Goal: Contribute content

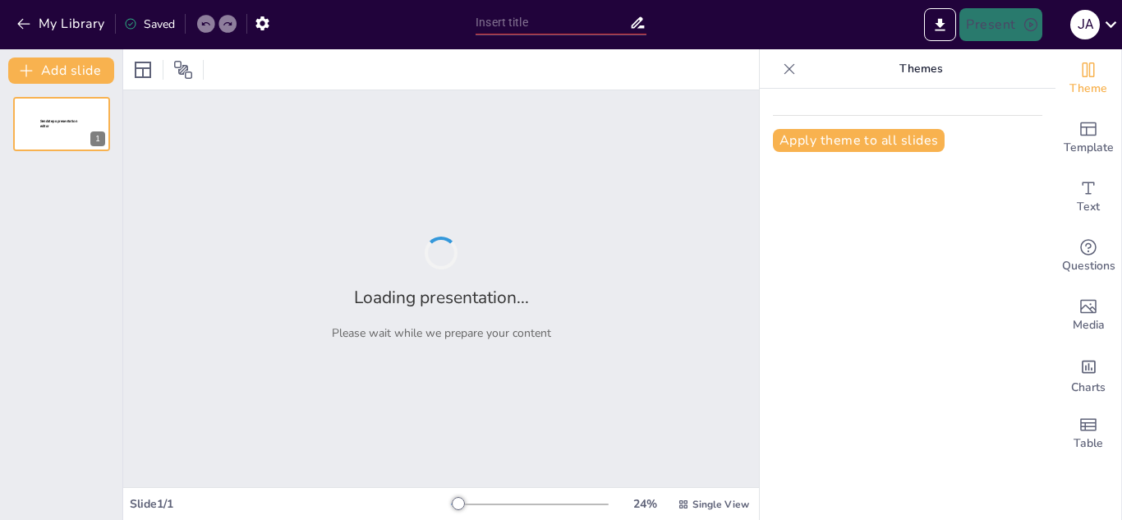
type input "Legado de Poder: Monarquías Históricas y su Impacto en la Historia"
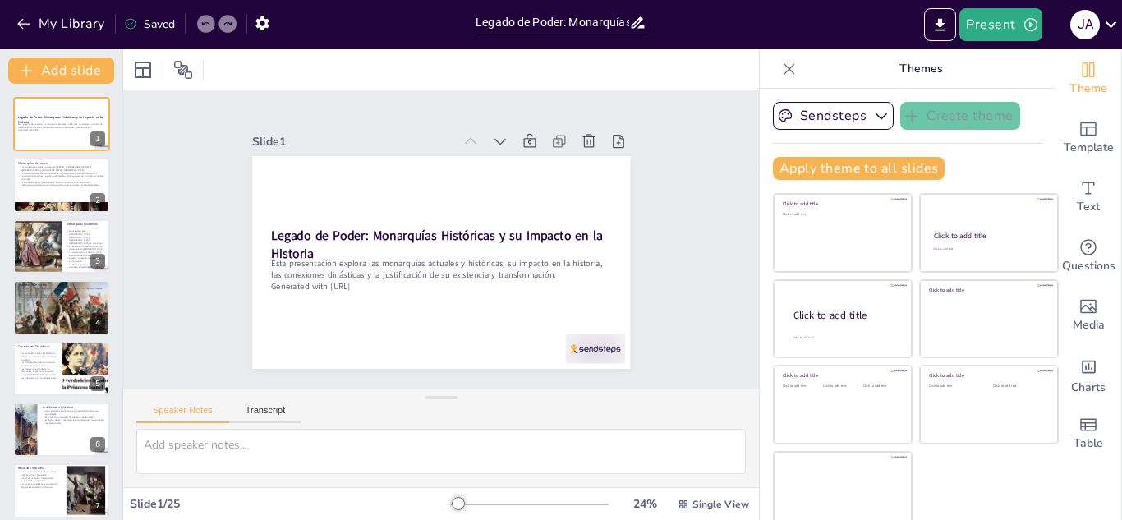
checkbox input "true"
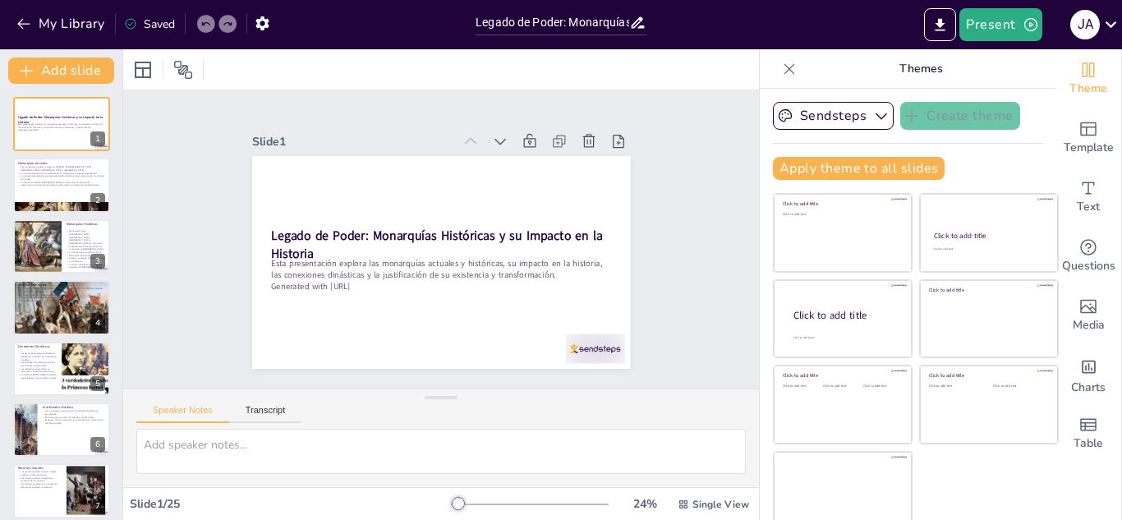
checkbox input "true"
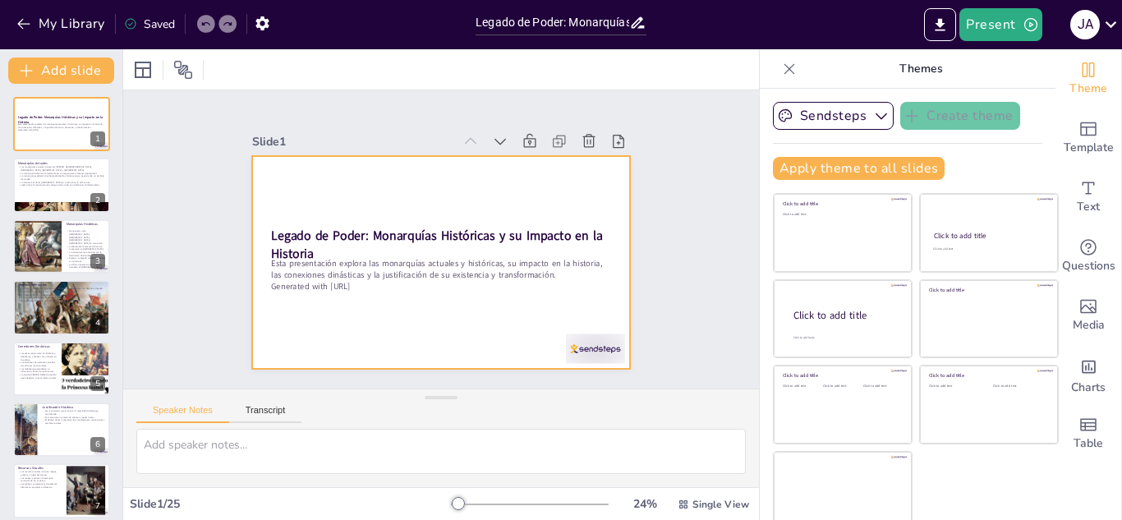
checkbox input "true"
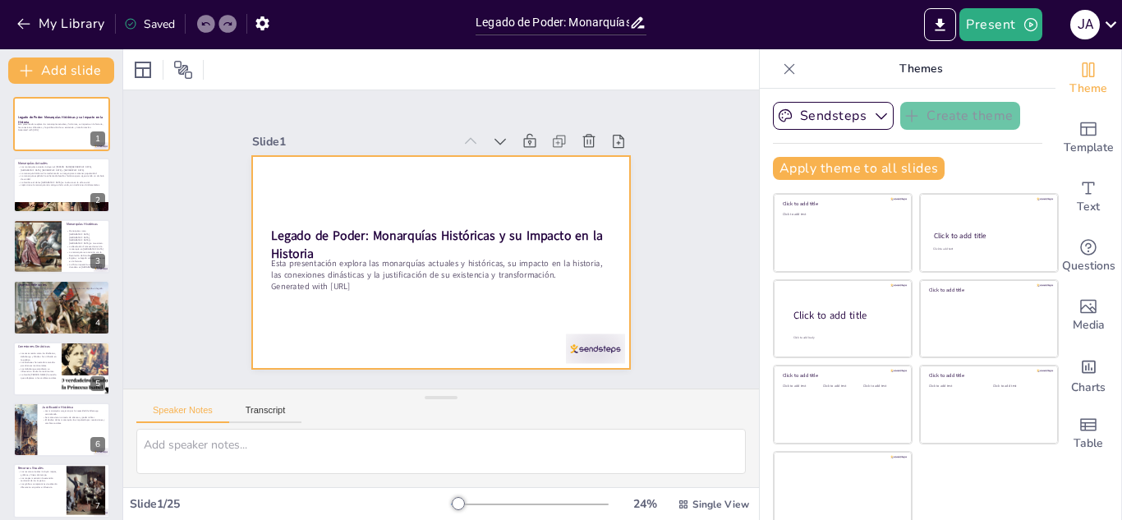
checkbox input "true"
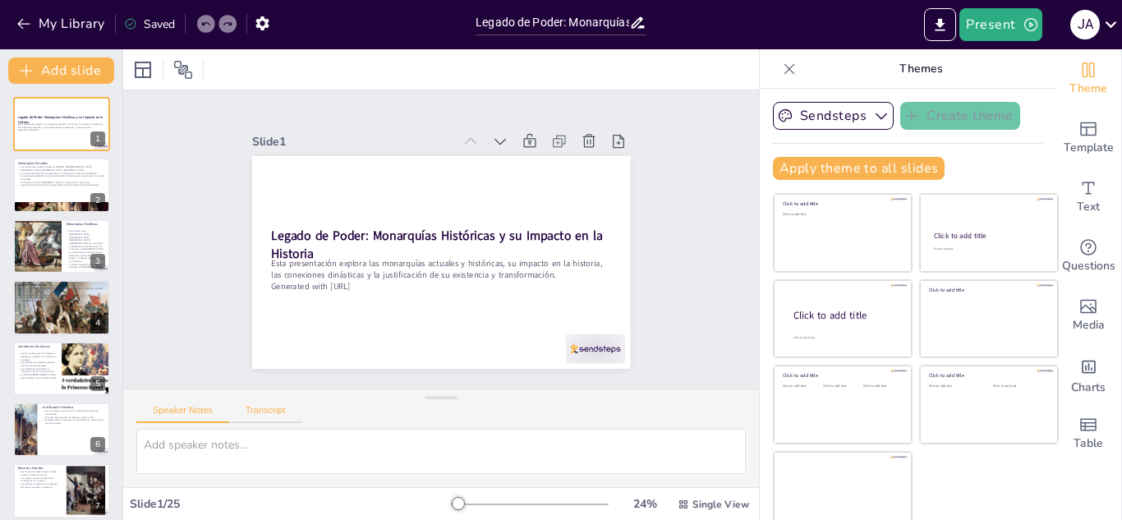
click at [237, 405] on button "Transcript" at bounding box center [265, 414] width 73 height 18
click at [199, 403] on div "Speaker Notes Transcript" at bounding box center [218, 412] width 165 height 21
click at [569, 410] on button "Chrome OS US English 1 (en-US)" at bounding box center [624, 411] width 164 height 26
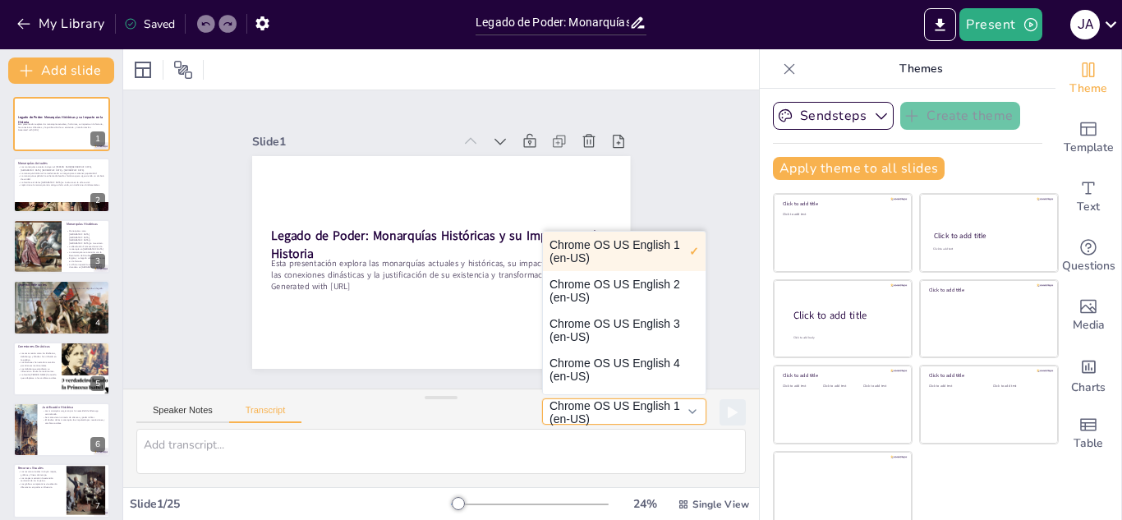
checkbox input "true"
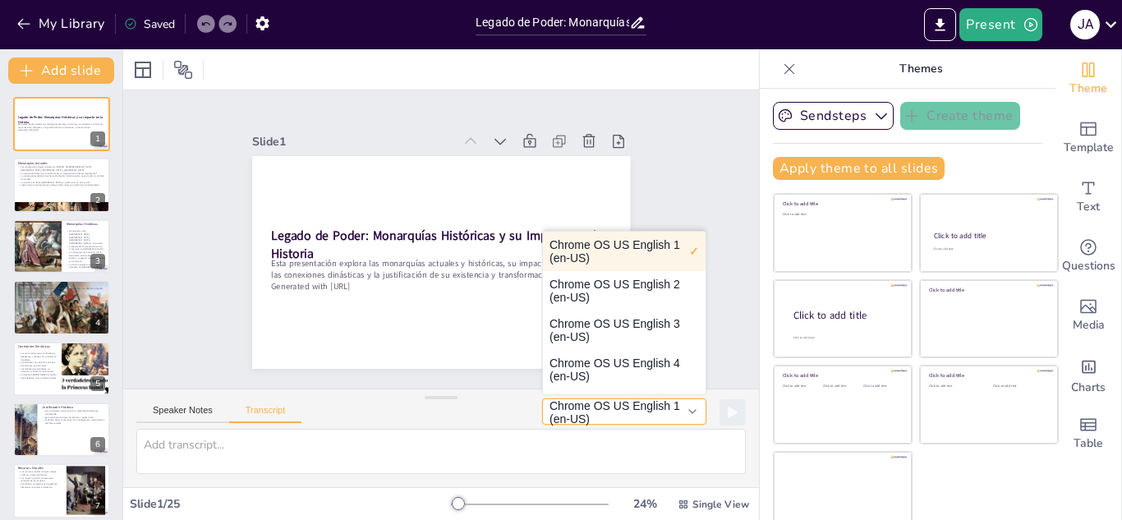
checkbox input "true"
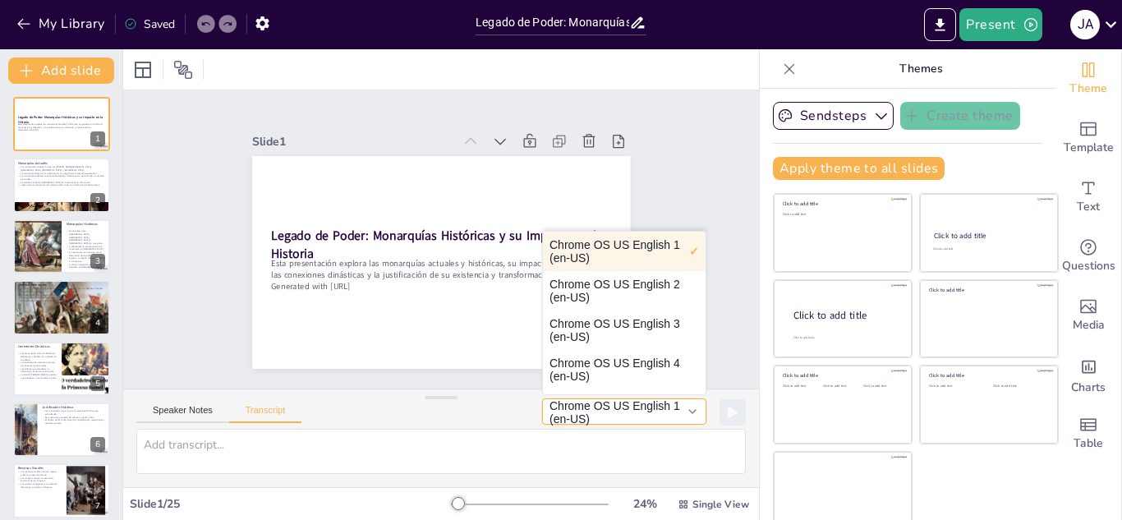
checkbox input "true"
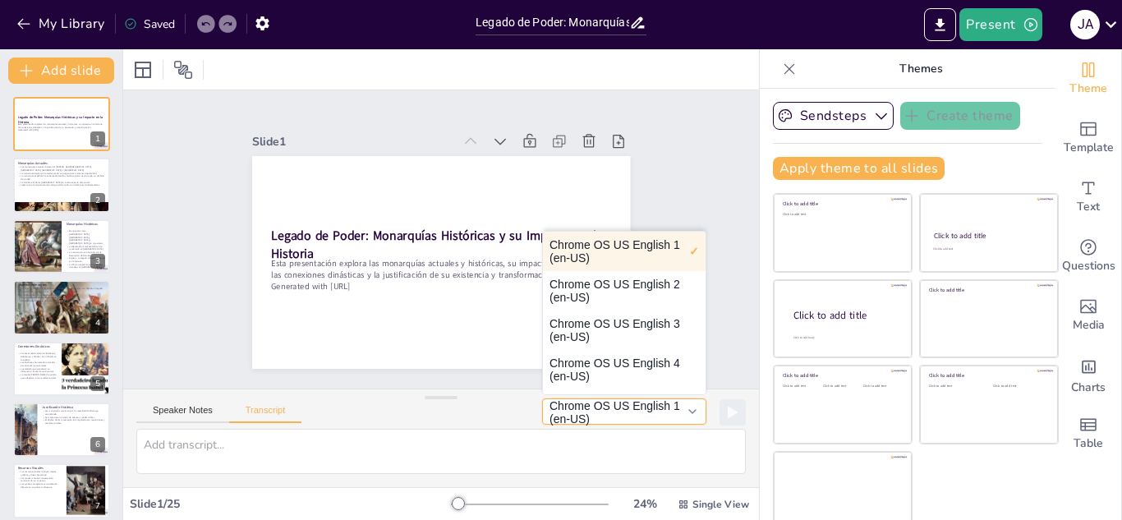
checkbox input "true"
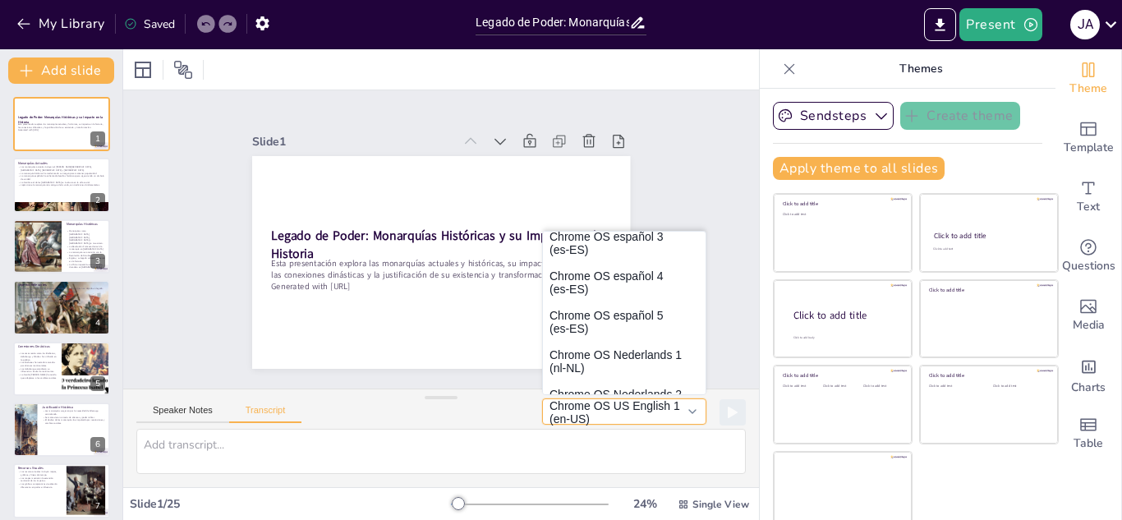
scroll to position [393, 0]
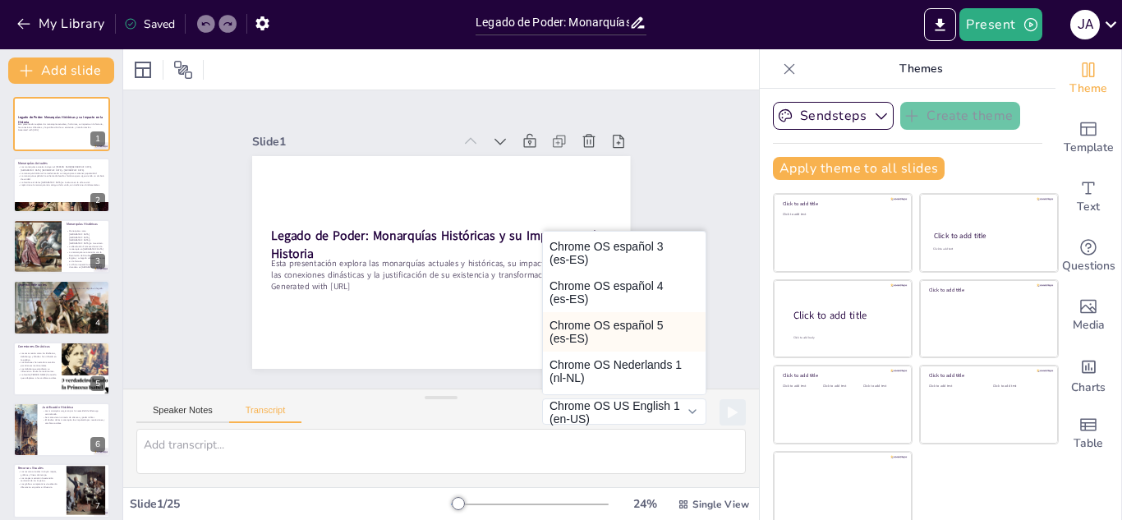
click at [626, 322] on button "Chrome OS español 5 (es-ES)" at bounding box center [624, 331] width 163 height 39
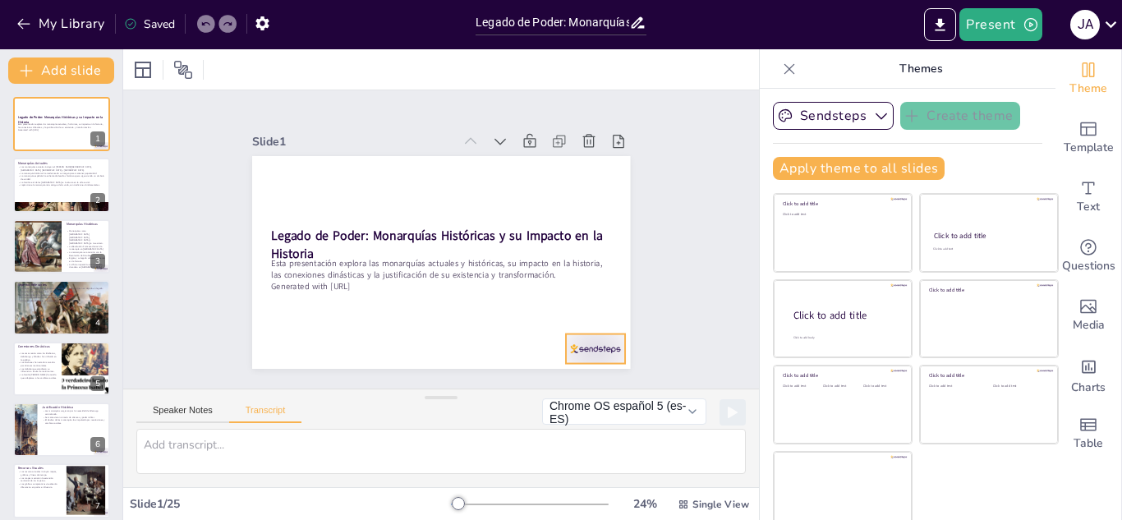
checkbox input "true"
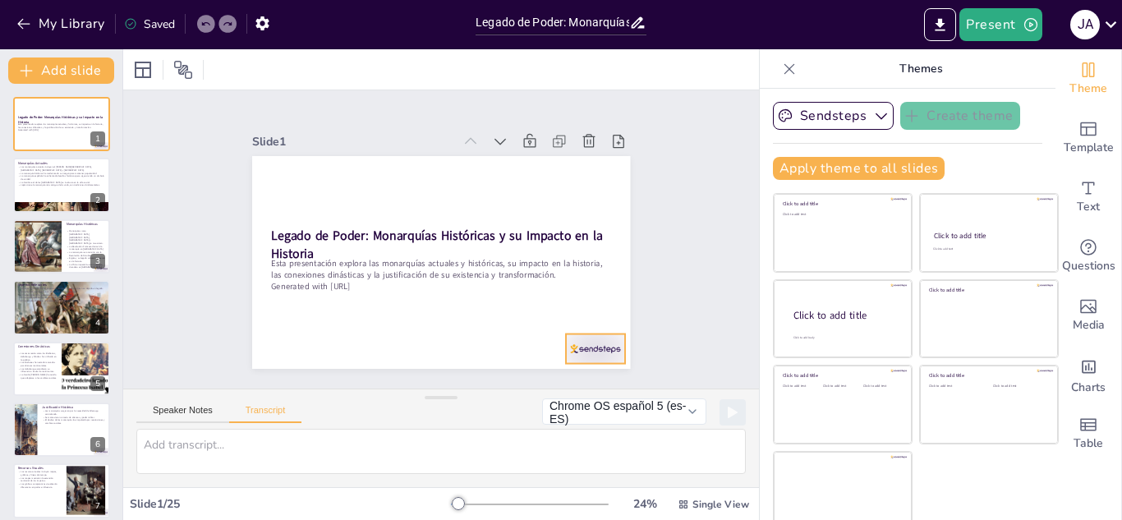
checkbox input "true"
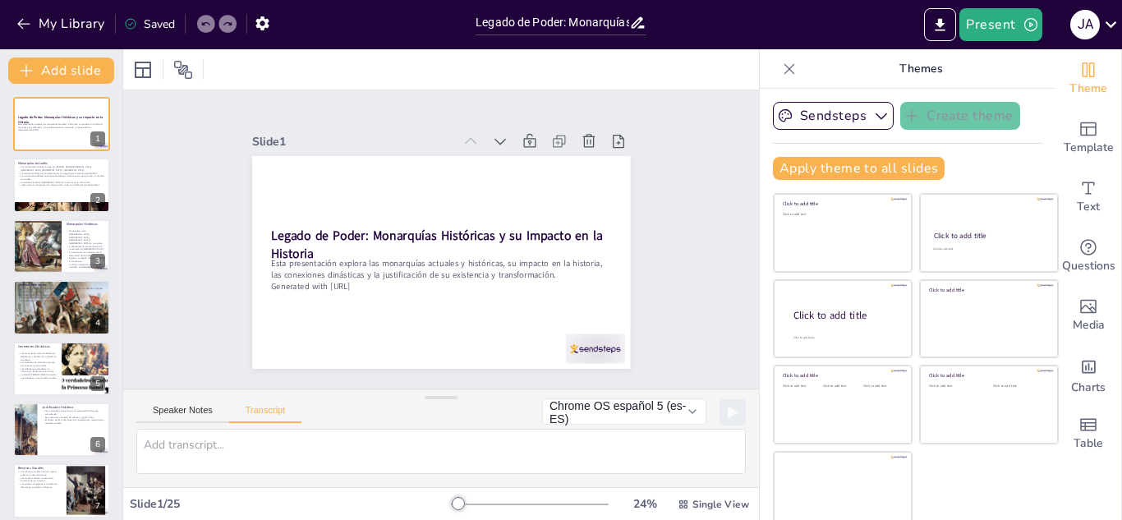
checkbox input "true"
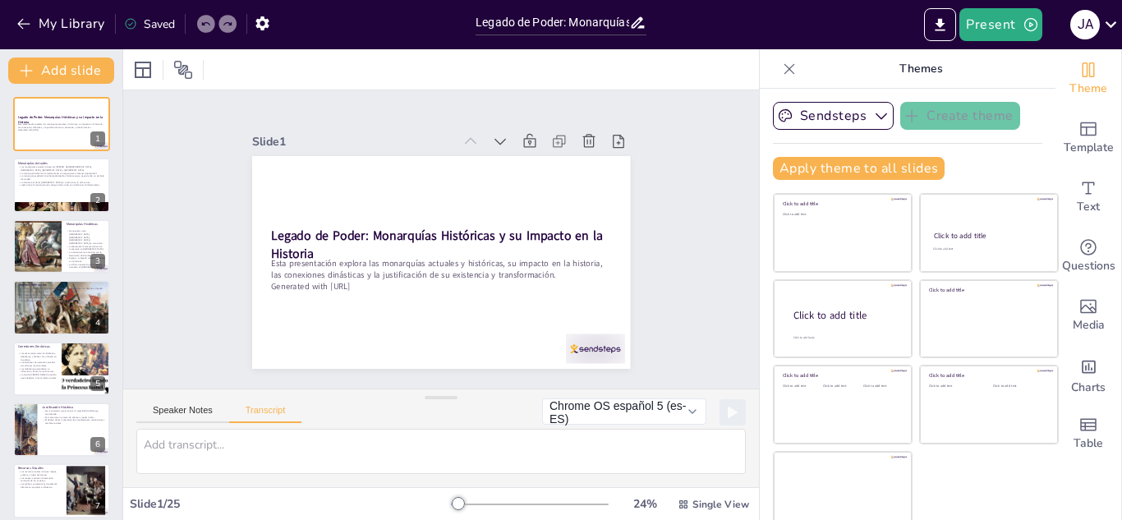
checkbox input "true"
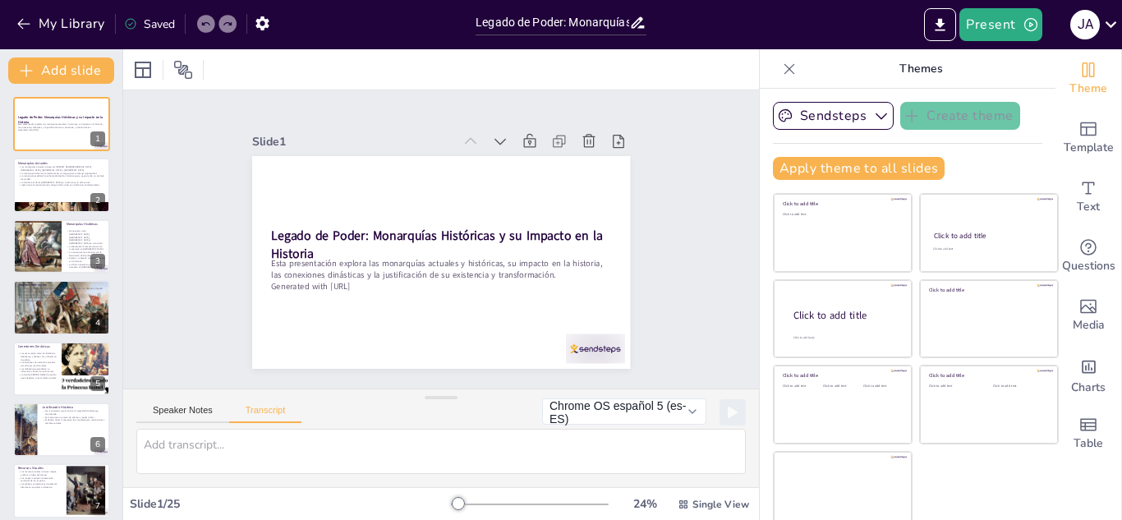
checkbox input "true"
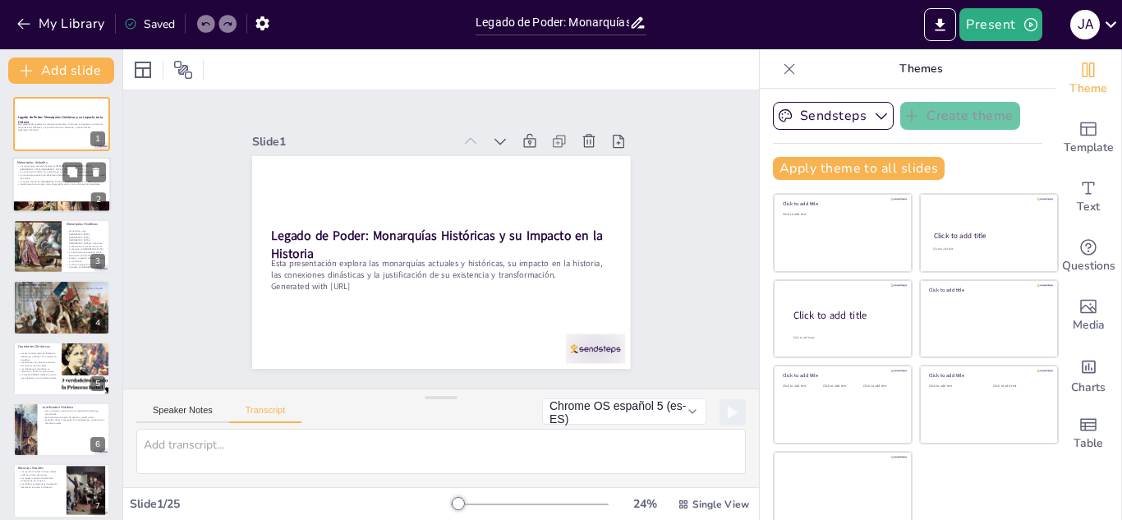
checkbox input "true"
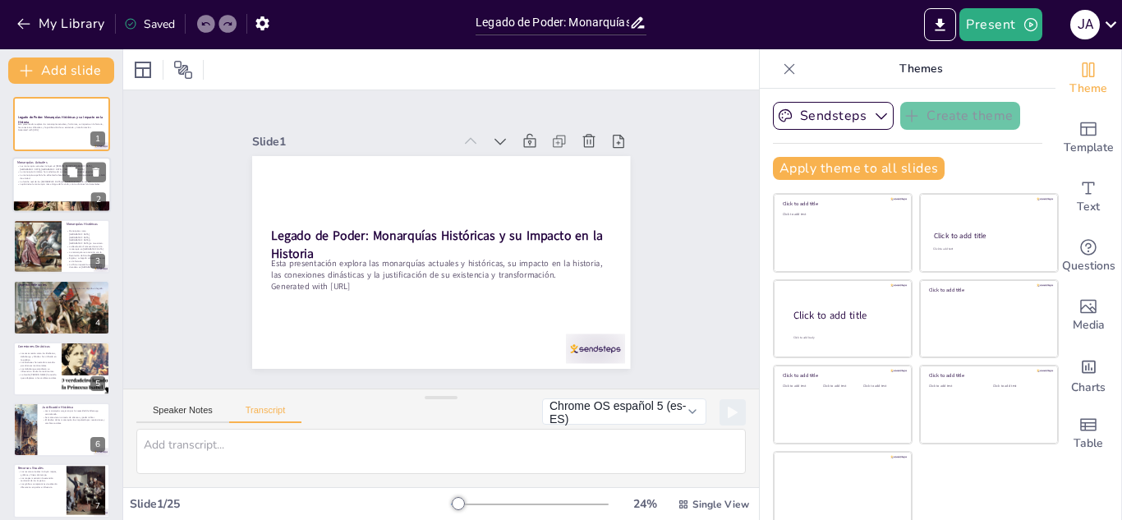
checkbox input "true"
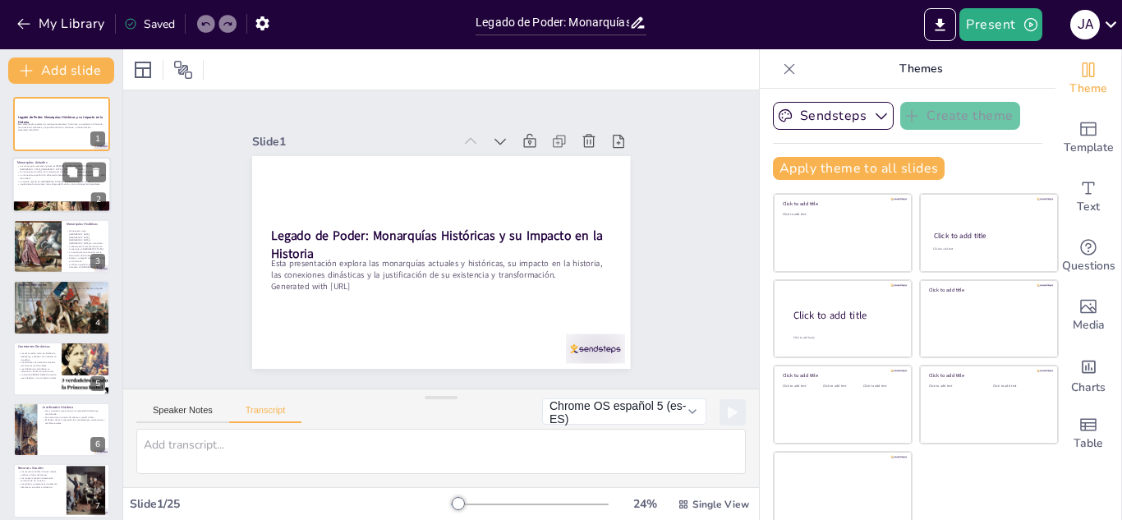
click at [50, 174] on p "La monarquía española ha enfrentado desafíos históricos pero sigue siendo un sí…" at bounding box center [61, 177] width 89 height 6
checkbox input "true"
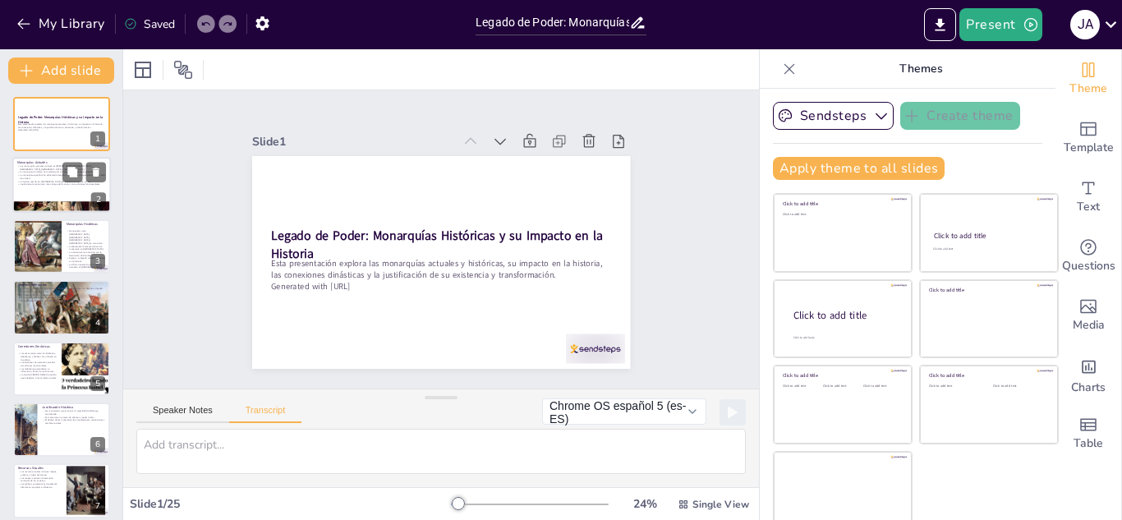
checkbox input "true"
type textarea "[DATE] en día, existen varias monarquías como el [PERSON_NAME][GEOGRAPHIC_DATA]…"
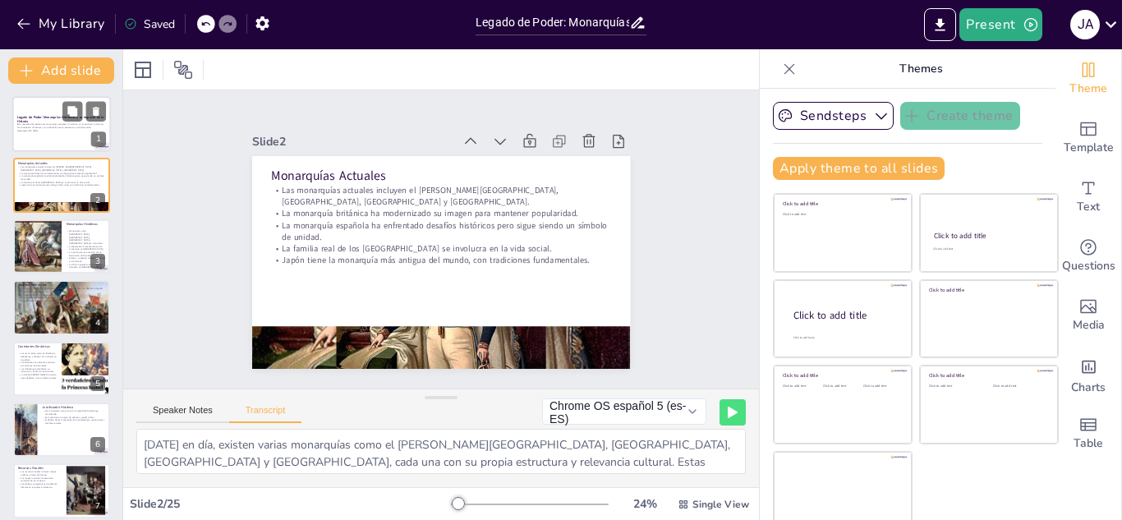
checkbox input "true"
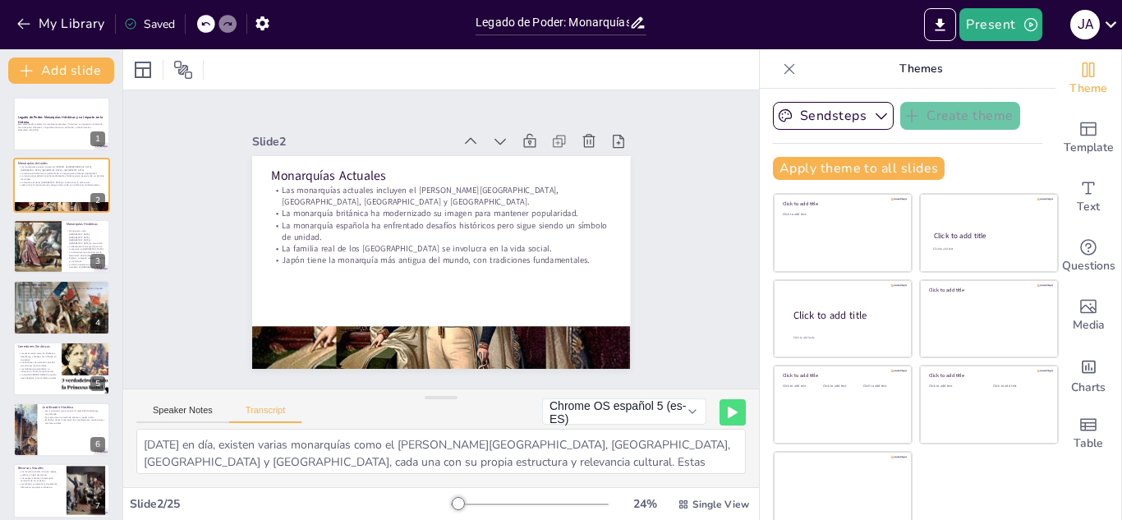
checkbox input "true"
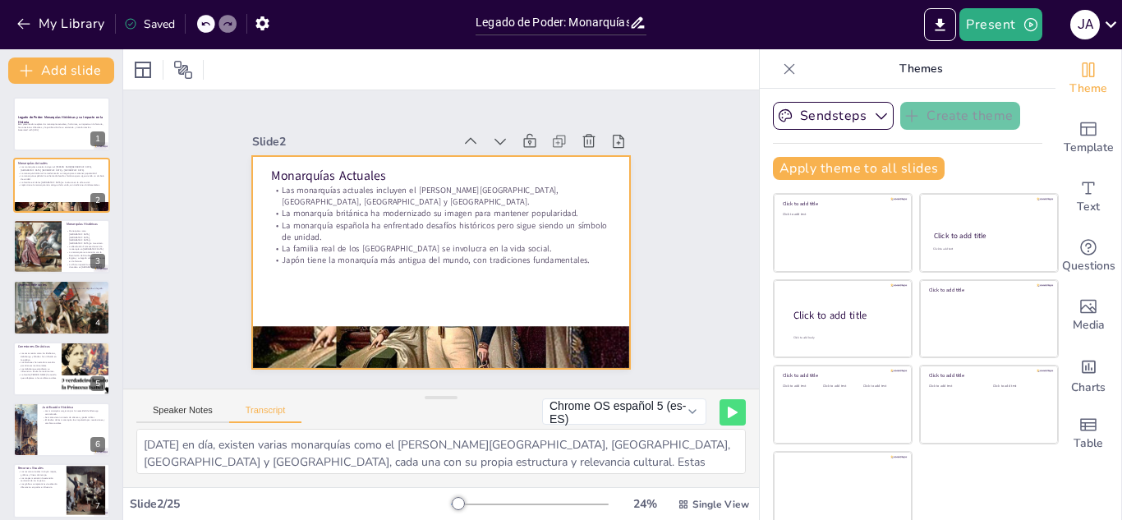
checkbox input "true"
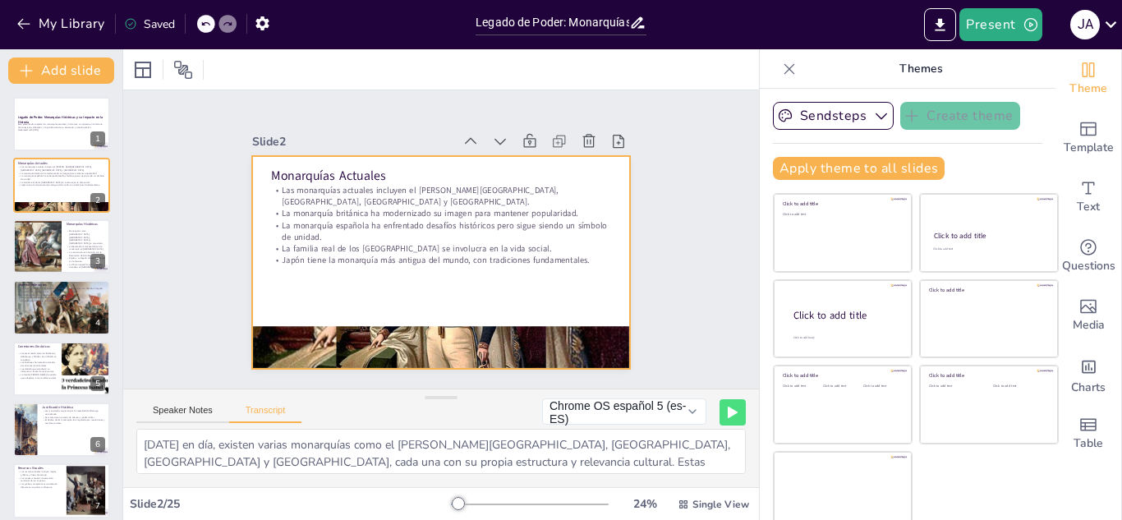
checkbox input "true"
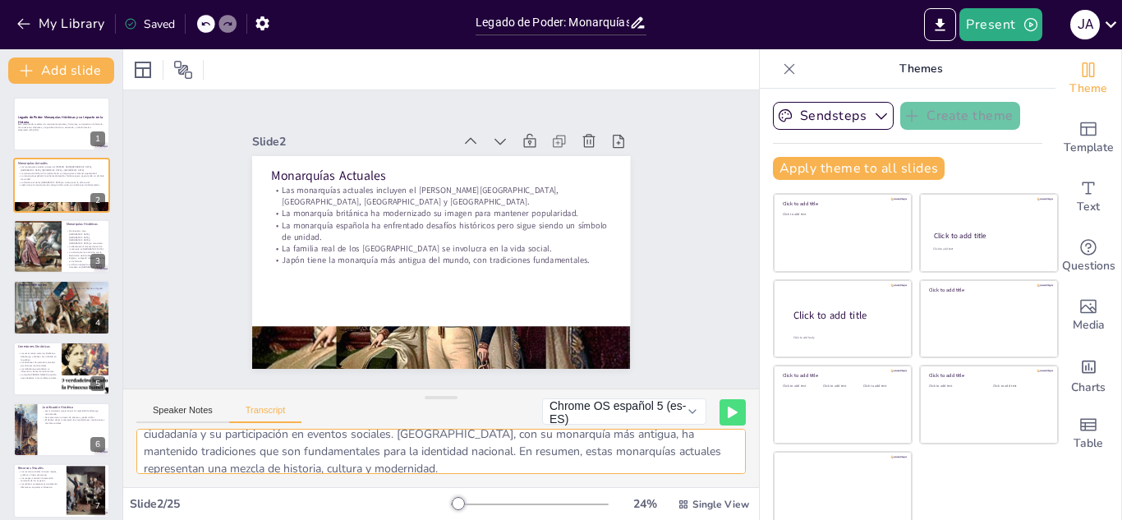
scroll to position [125, 0]
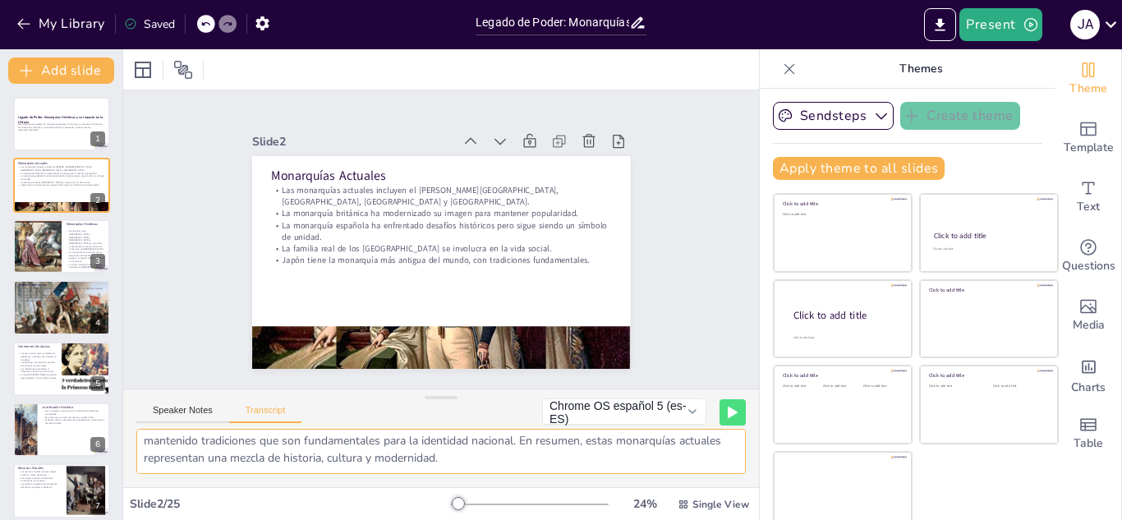
checkbox input "true"
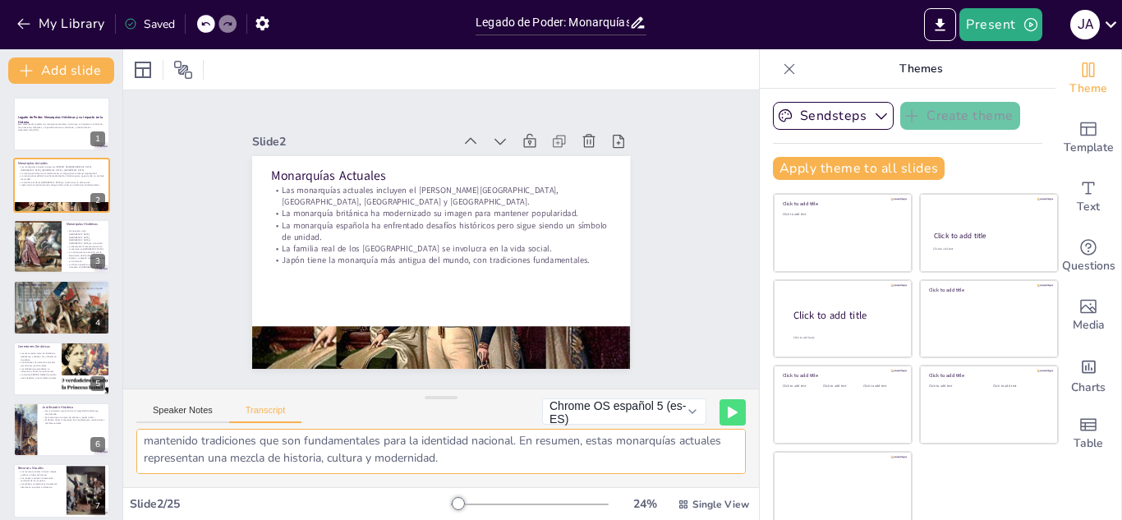
checkbox input "true"
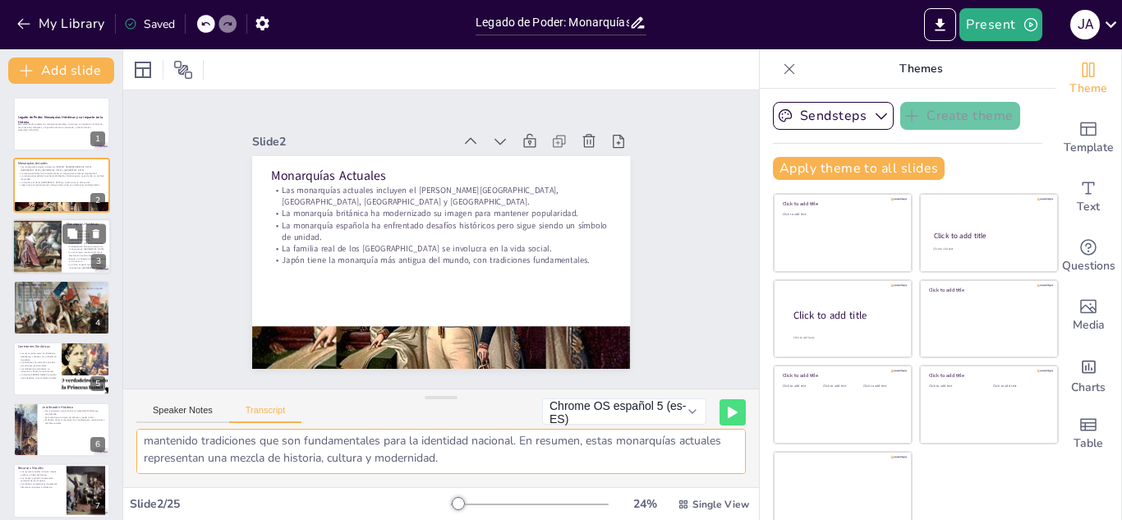
checkbox input "true"
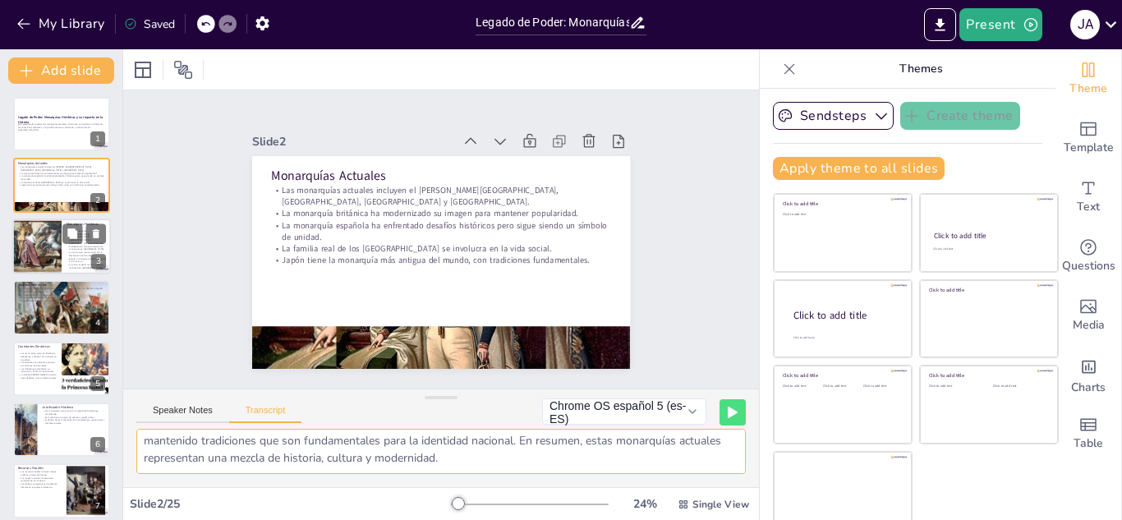
click at [47, 239] on div at bounding box center [36, 247] width 101 height 56
checkbox input "true"
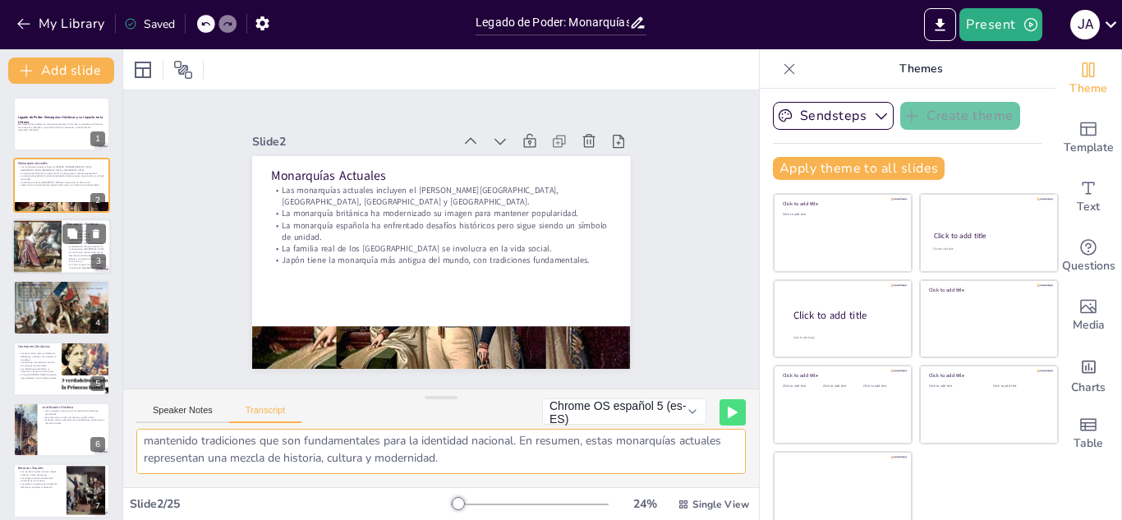
checkbox input "true"
type textarea "Ejemplos de monarquías que ya no existen incluyen [GEOGRAPHIC_DATA], [GEOGRAPHI…"
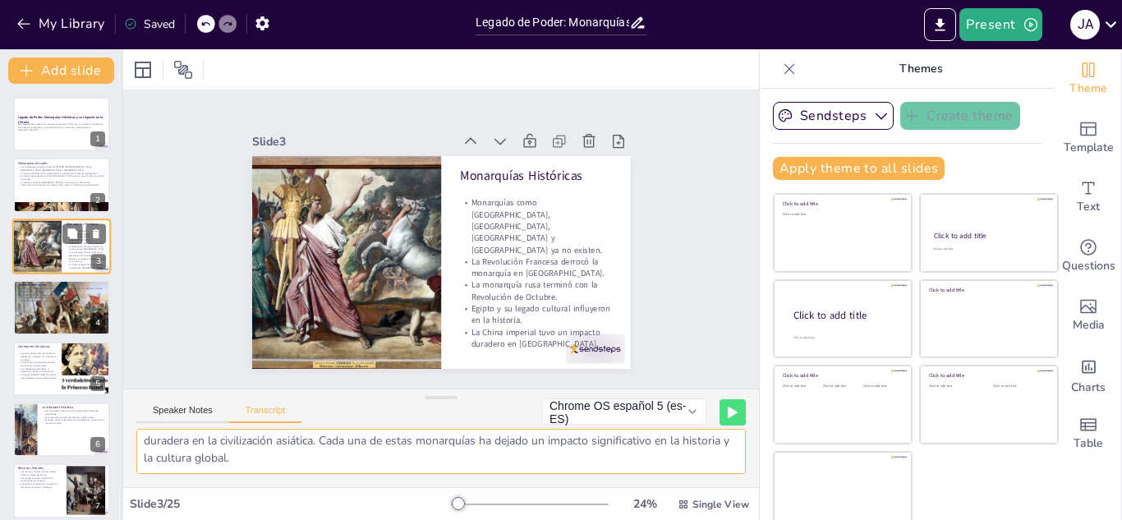
scroll to position [73, 0]
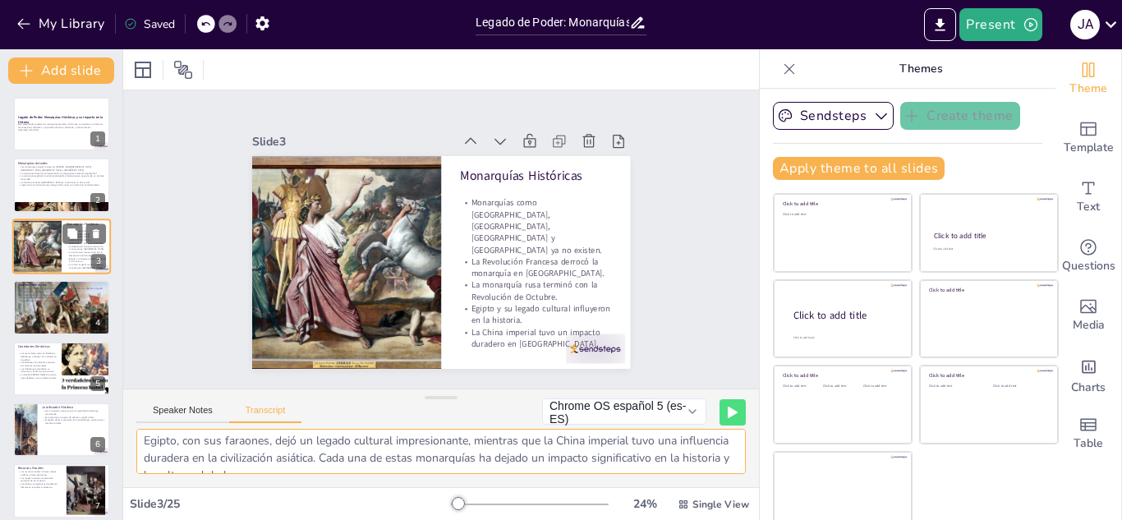
checkbox input "true"
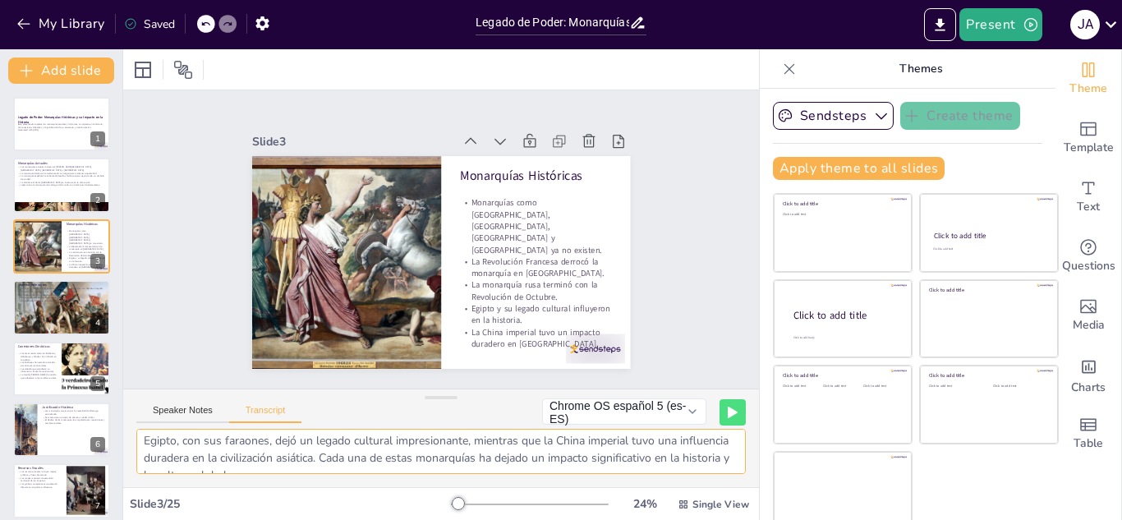
checkbox input "true"
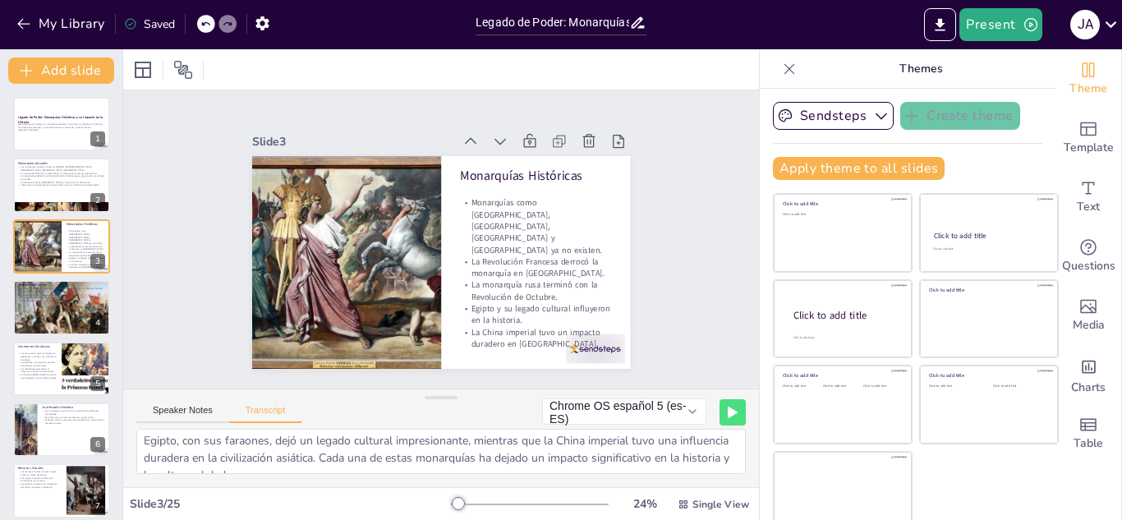
checkbox input "true"
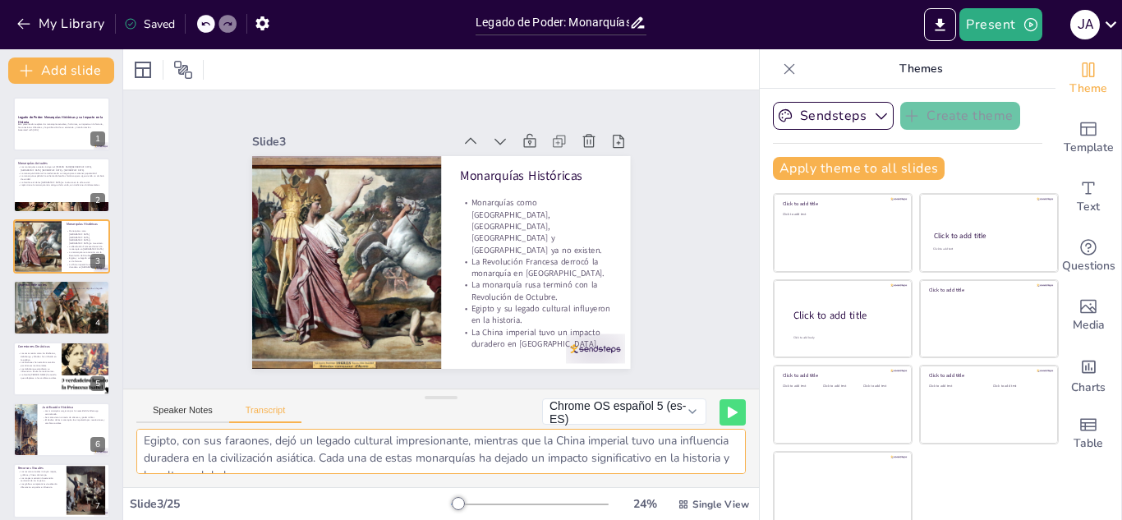
checkbox input "true"
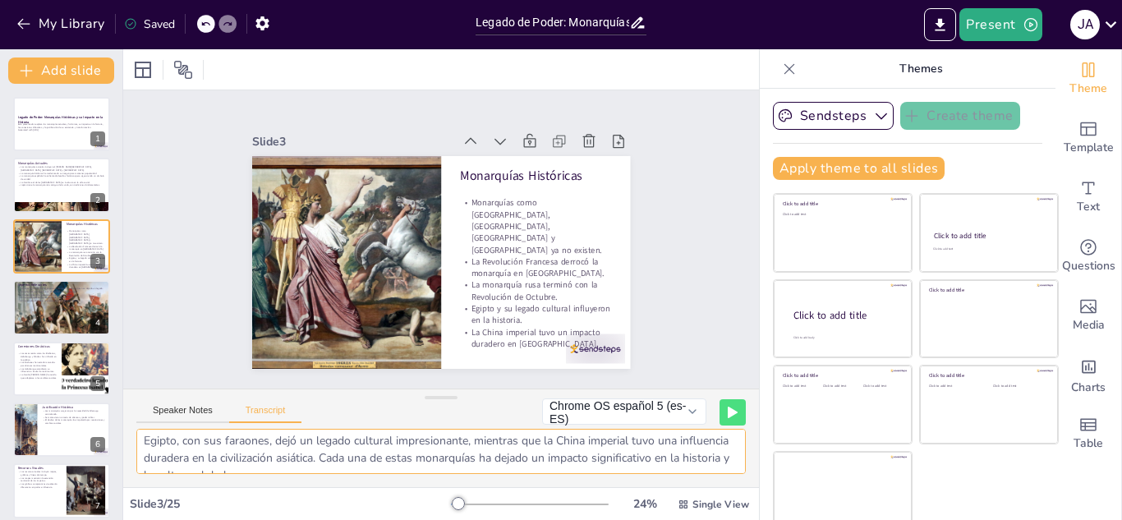
checkbox input "true"
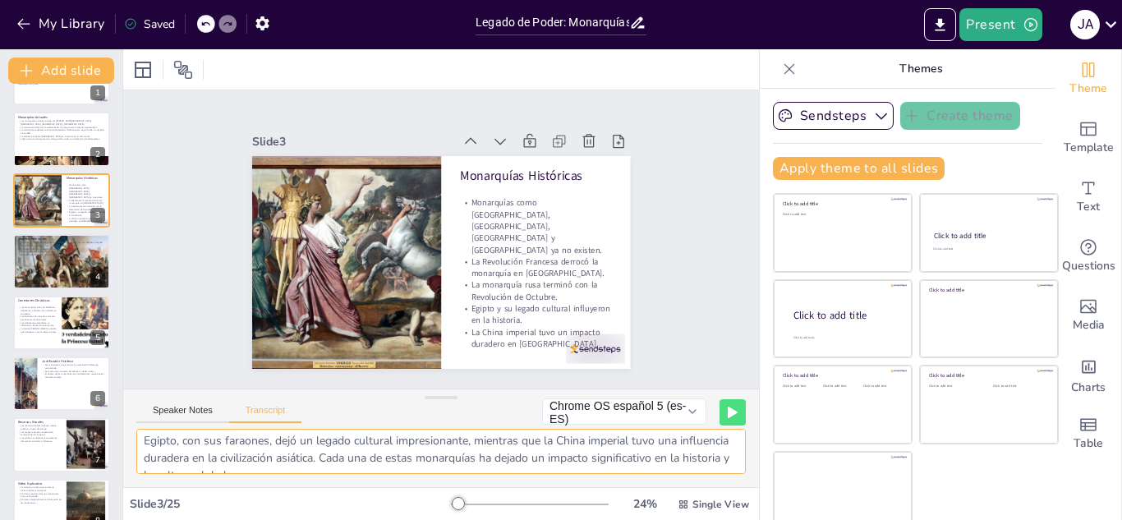
checkbox input "true"
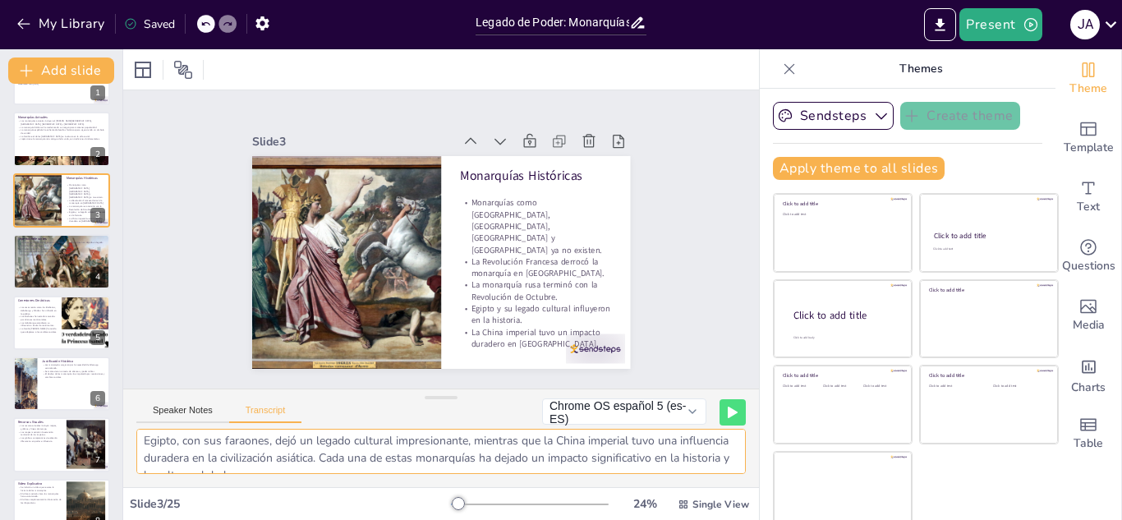
checkbox input "true"
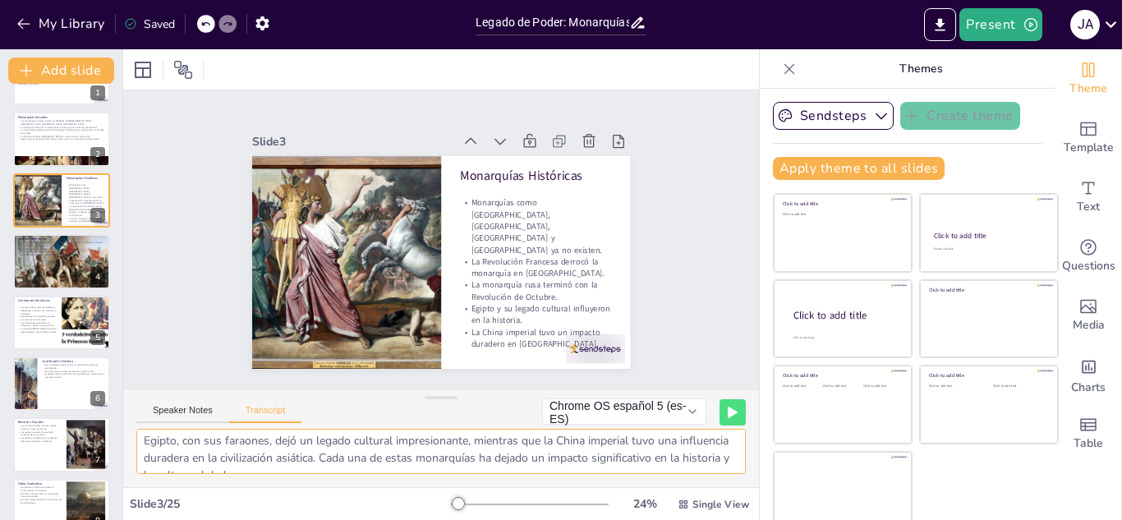
scroll to position [51, 0]
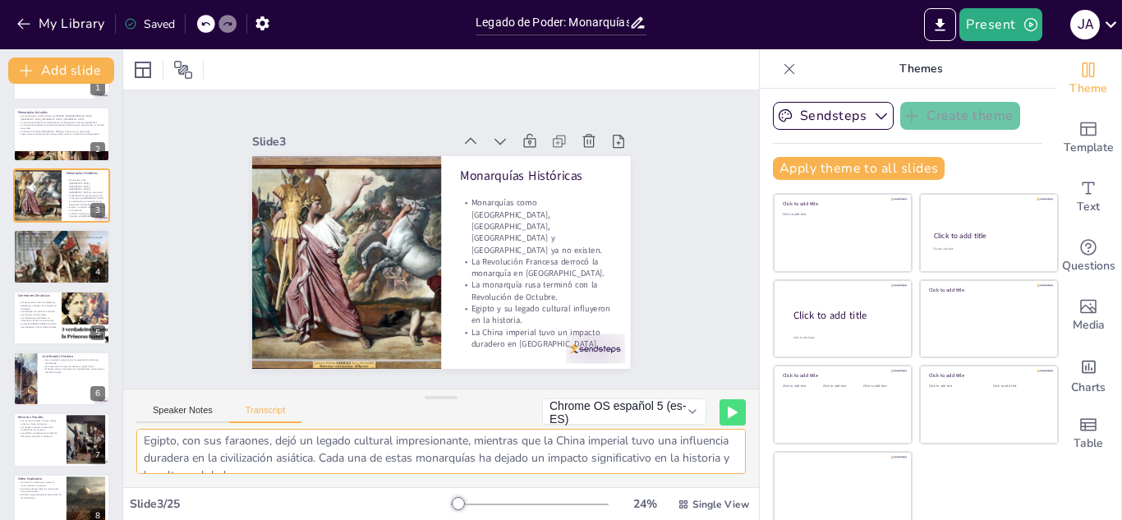
checkbox input "true"
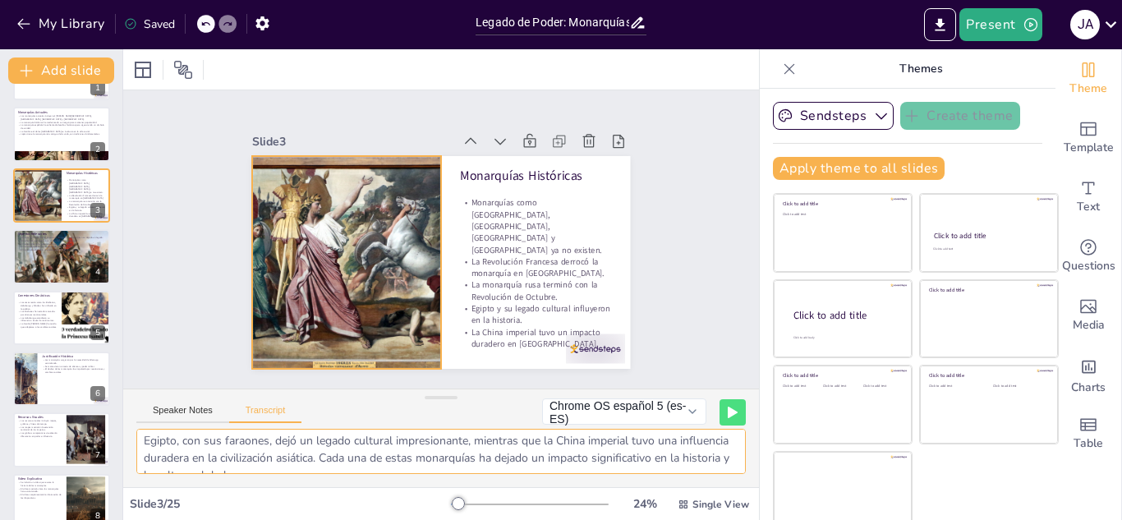
checkbox input "true"
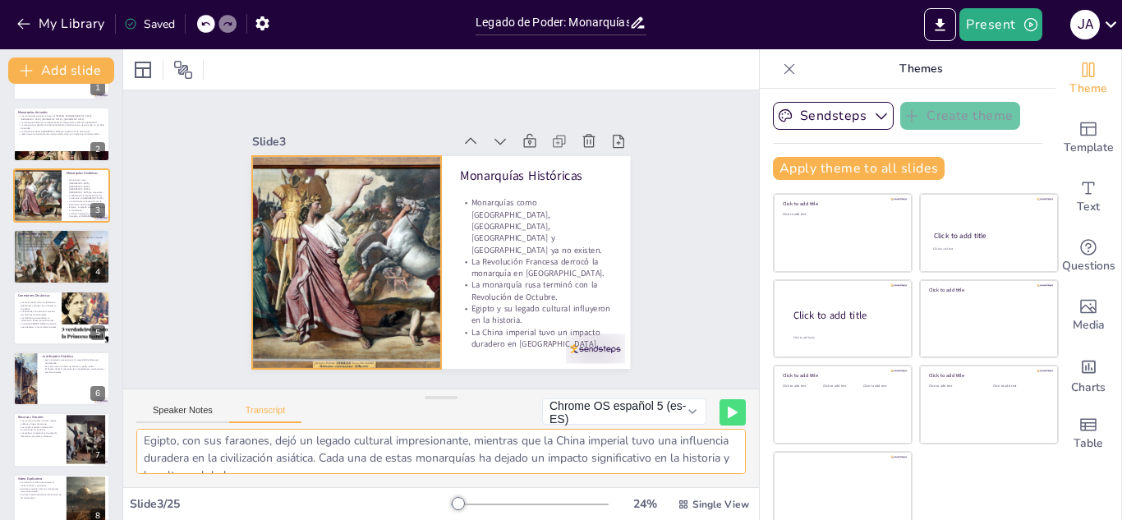
checkbox input "true"
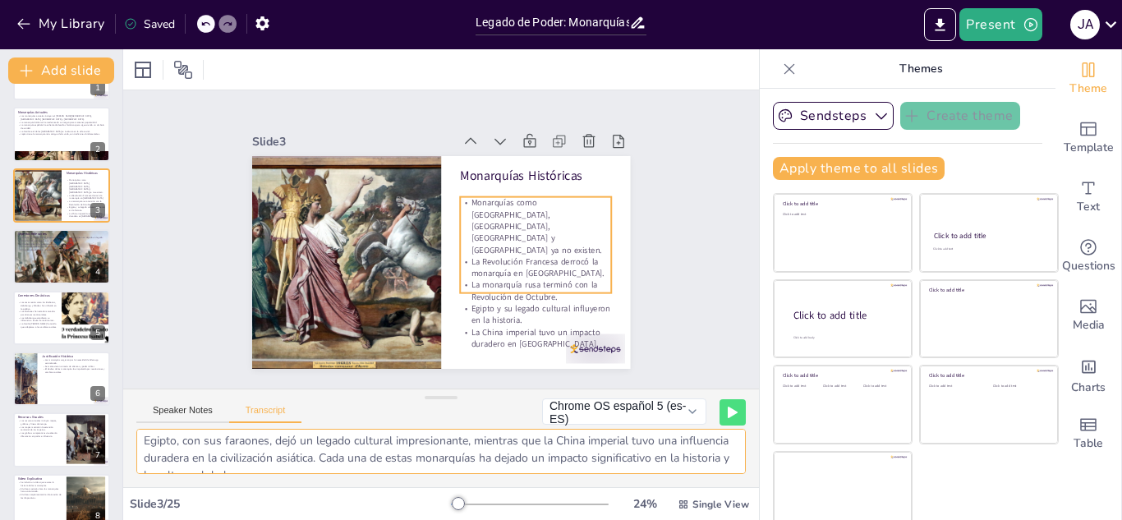
checkbox input "true"
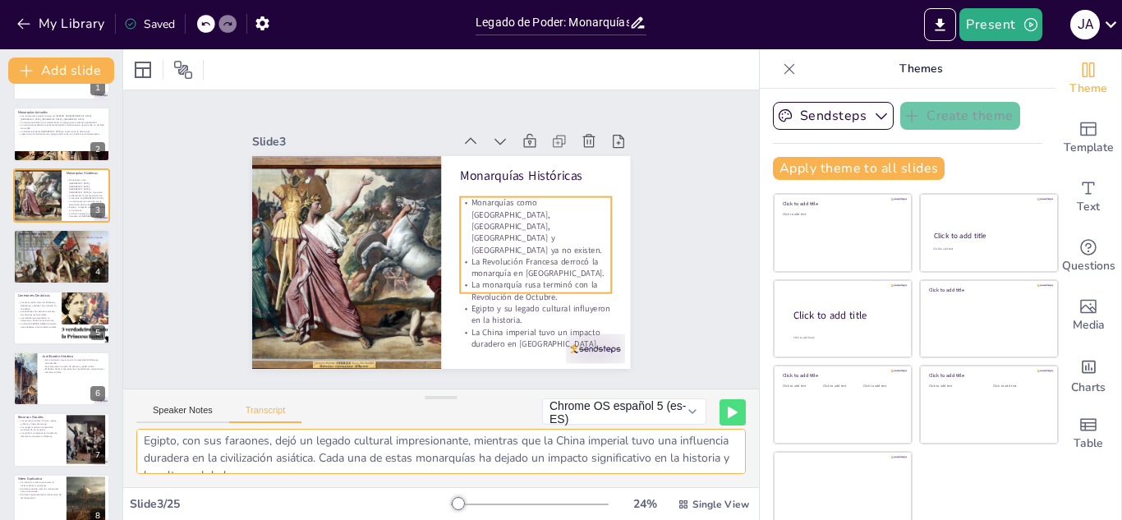
checkbox input "true"
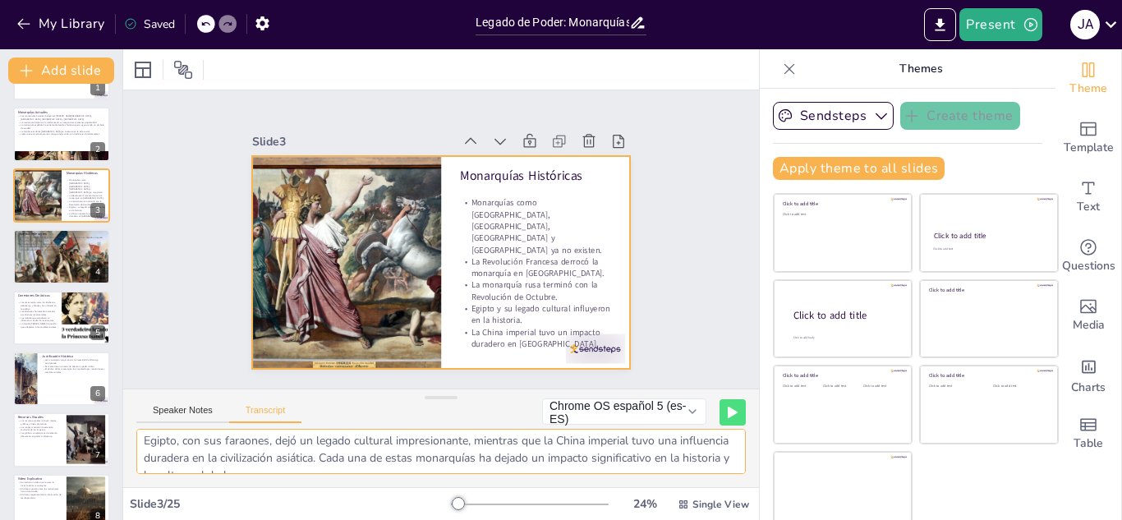
checkbox input "true"
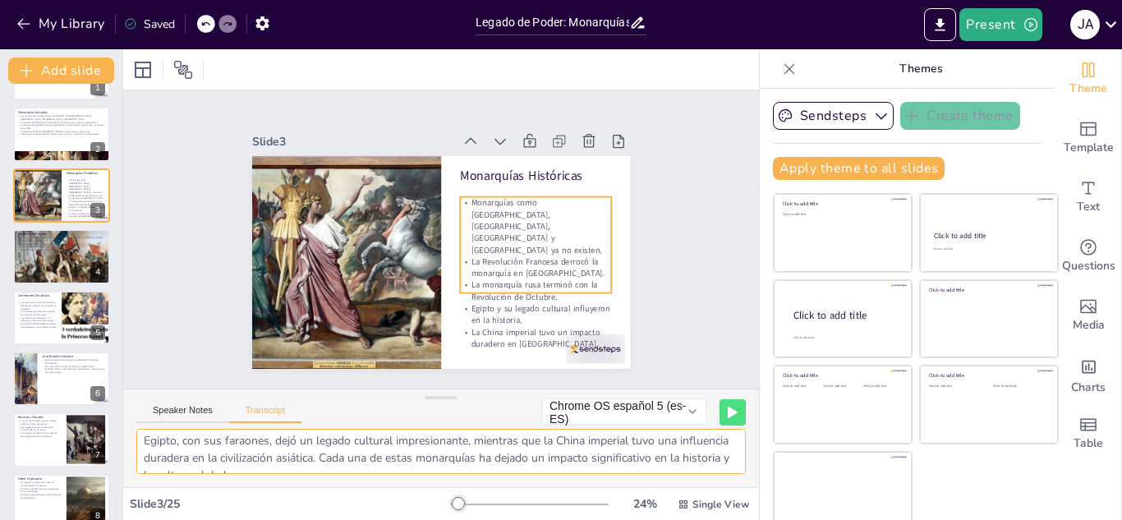
checkbox input "true"
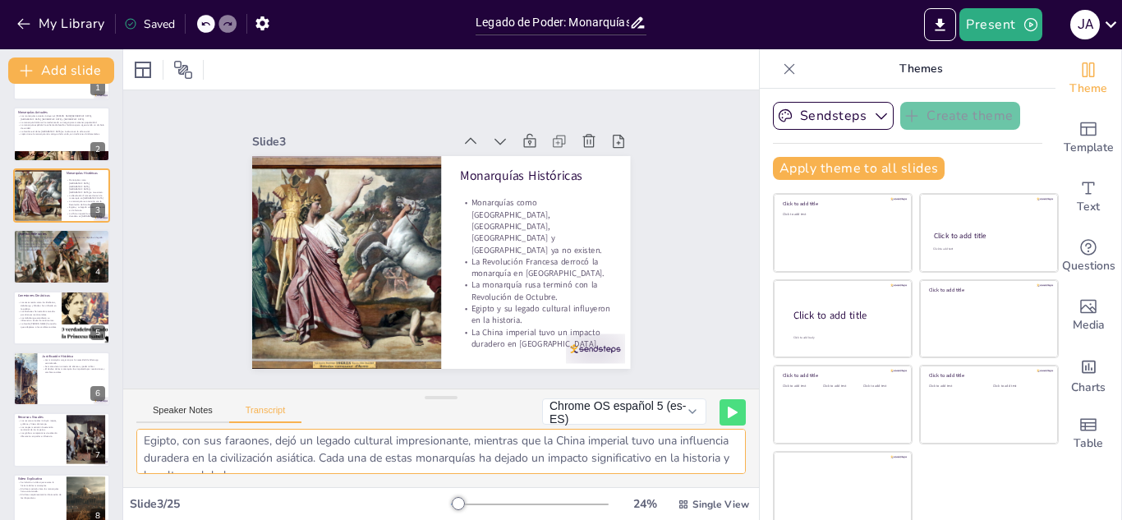
checkbox input "true"
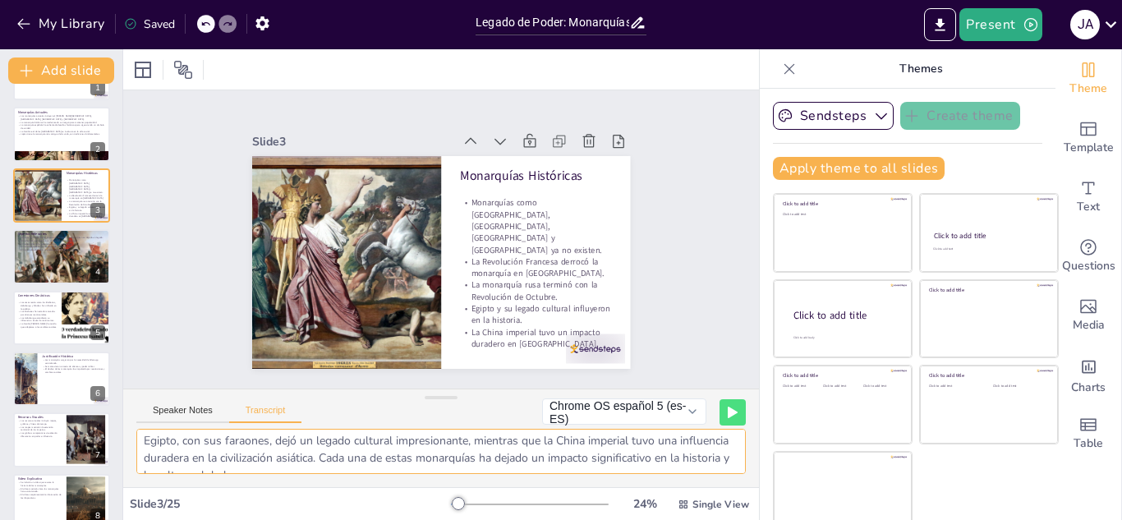
checkbox input "true"
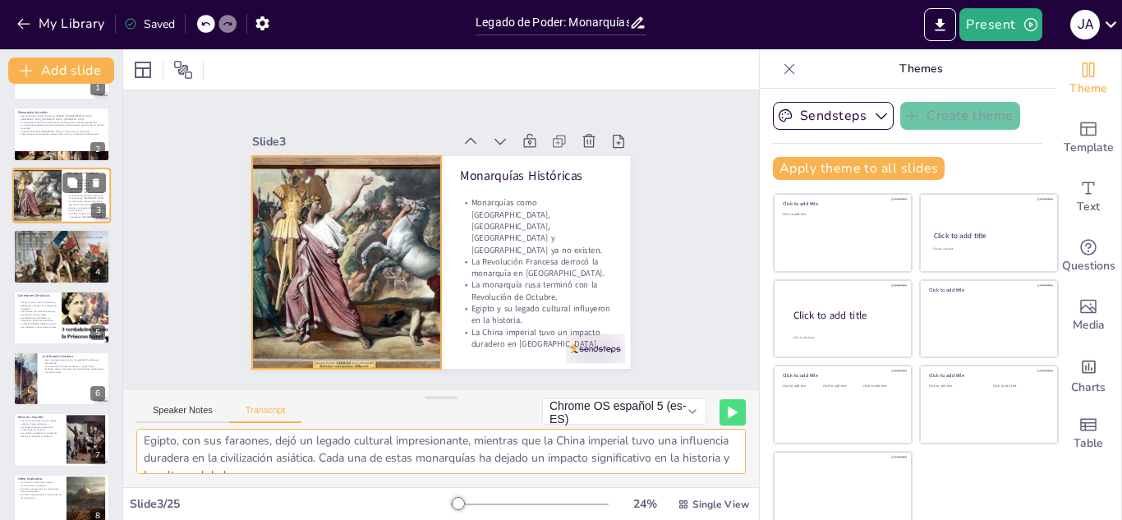
click at [35, 198] on div at bounding box center [36, 196] width 101 height 56
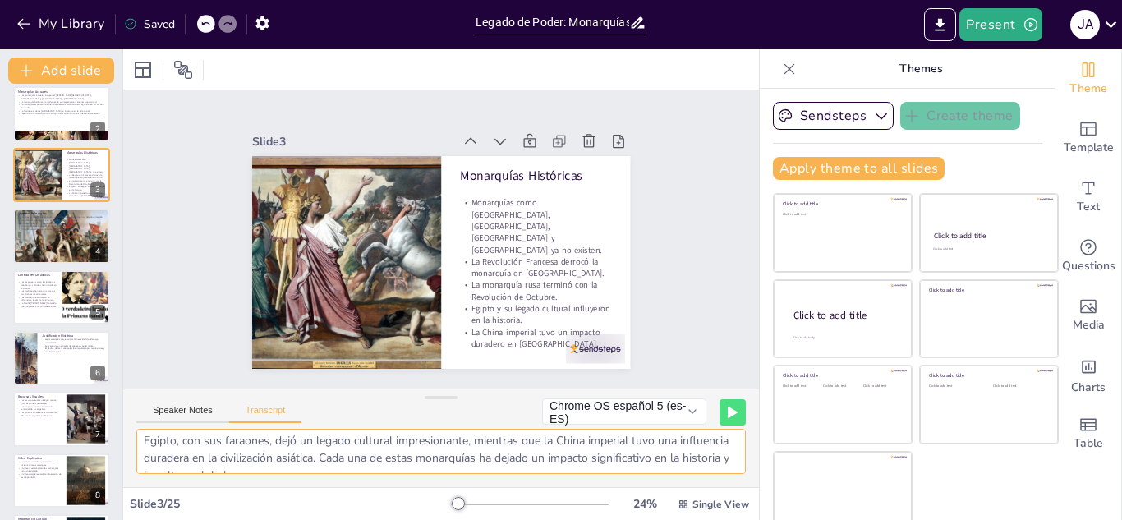
scroll to position [80, 0]
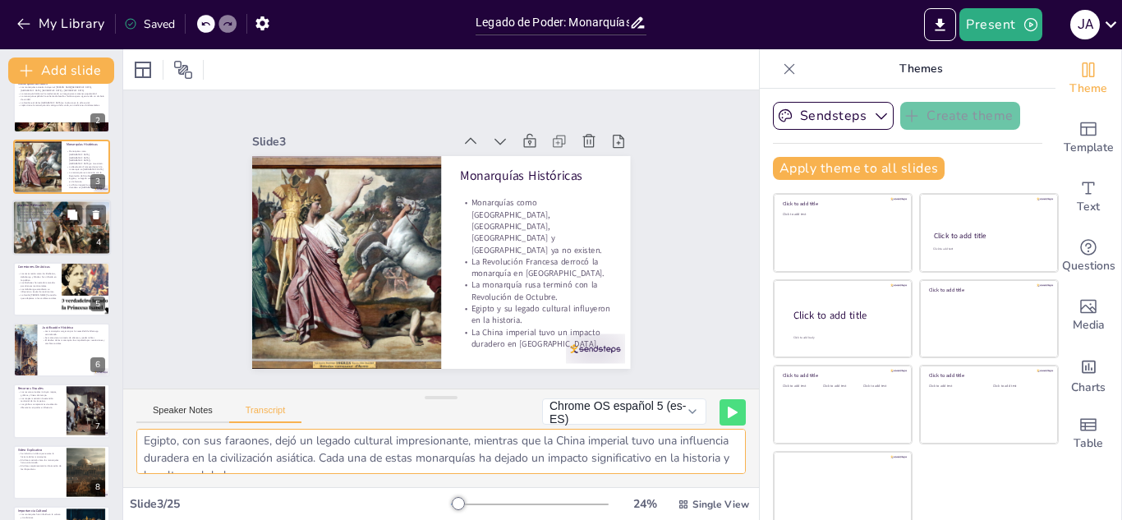
click at [61, 232] on div at bounding box center [61, 228] width 99 height 62
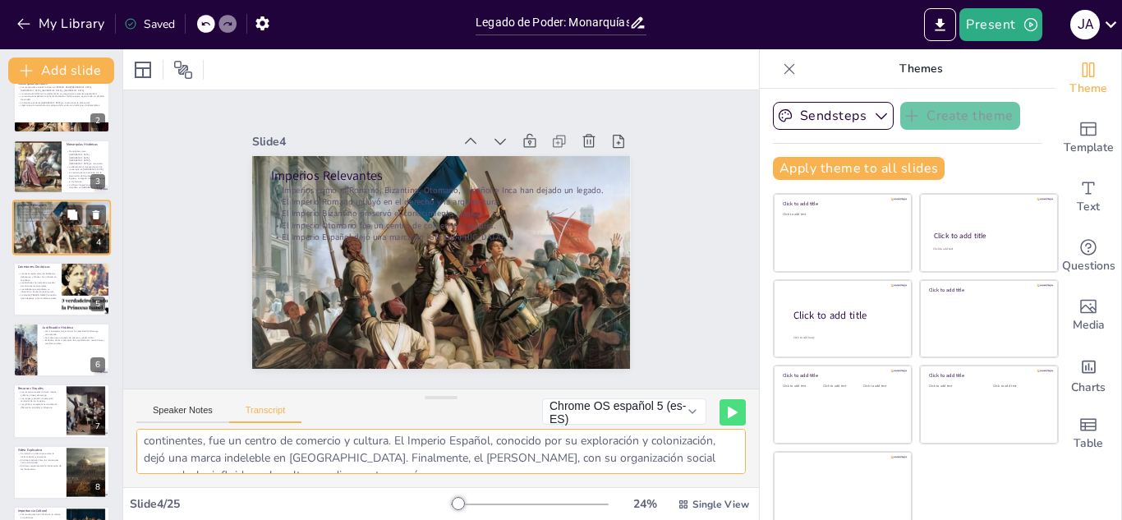
scroll to position [90, 0]
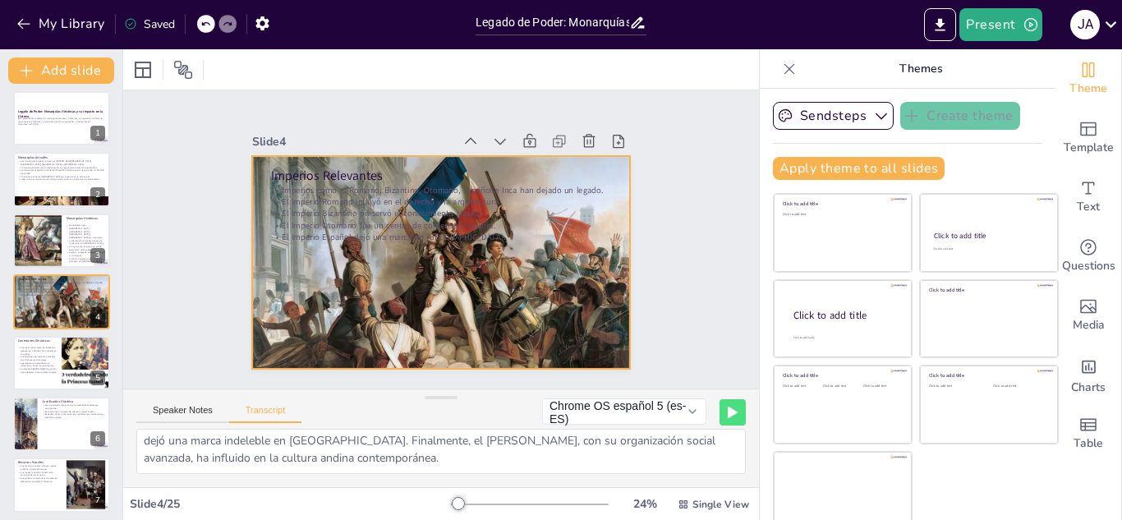
click at [417, 239] on div at bounding box center [438, 262] width 401 height 274
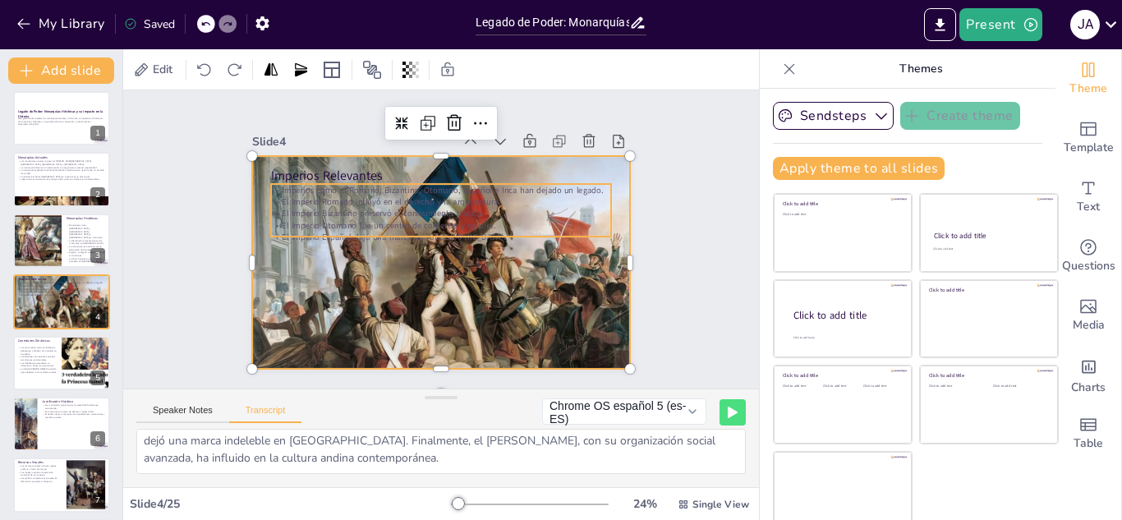
click at [413, 220] on p "El Imperio Otomano fue un centro de comercio y cultura." at bounding box center [443, 225] width 340 height 48
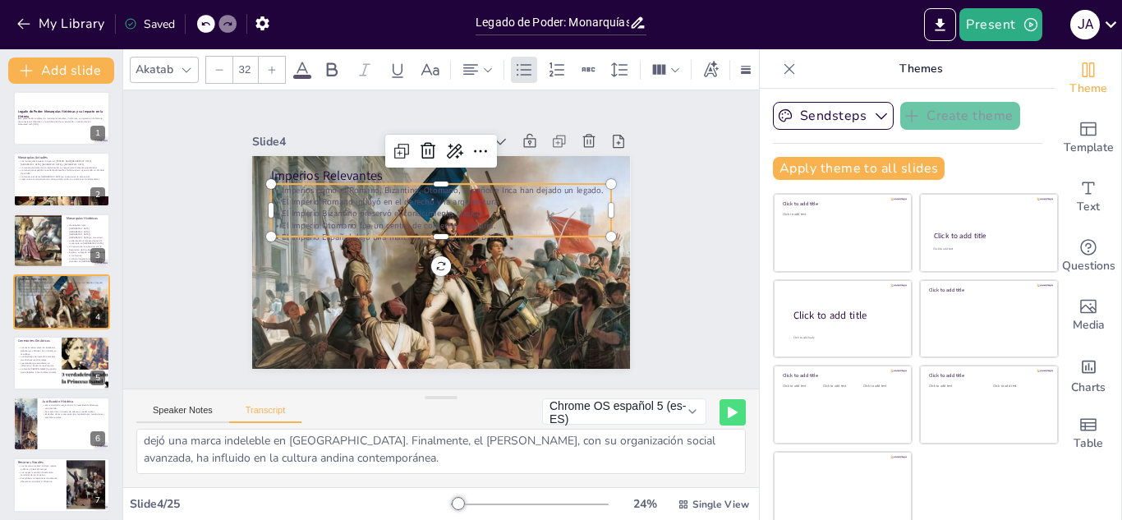
click at [330, 207] on p "El Imperio Bizantino preservó el conocimiento clásico." at bounding box center [444, 214] width 340 height 48
click at [277, 183] on p "Imperios como el Romano, Bizantino, Otomano, Español e Inca han dejado un legad…" at bounding box center [447, 191] width 340 height 48
click at [276, 183] on p "Imperios como el Romano, Bizantino, Otomano, Español e Inca han dejado un legad…" at bounding box center [446, 190] width 340 height 47
drag, startPoint x: 269, startPoint y: 184, endPoint x: 542, endPoint y: 236, distance: 277.6
click at [542, 236] on div "Imperios Relevantes Imperios como el Romano, Bizantino, Otomano, Español e Inca…" at bounding box center [439, 261] width 398 height 251
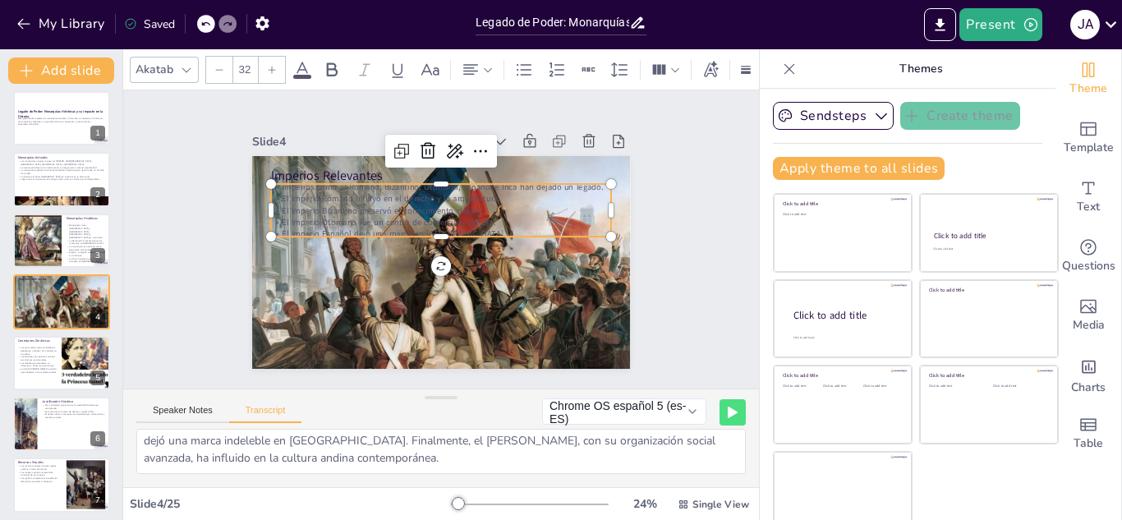
click at [518, 223] on p "El Imperio Español dejó una marca en [GEOGRAPHIC_DATA]." at bounding box center [442, 234] width 340 height 48
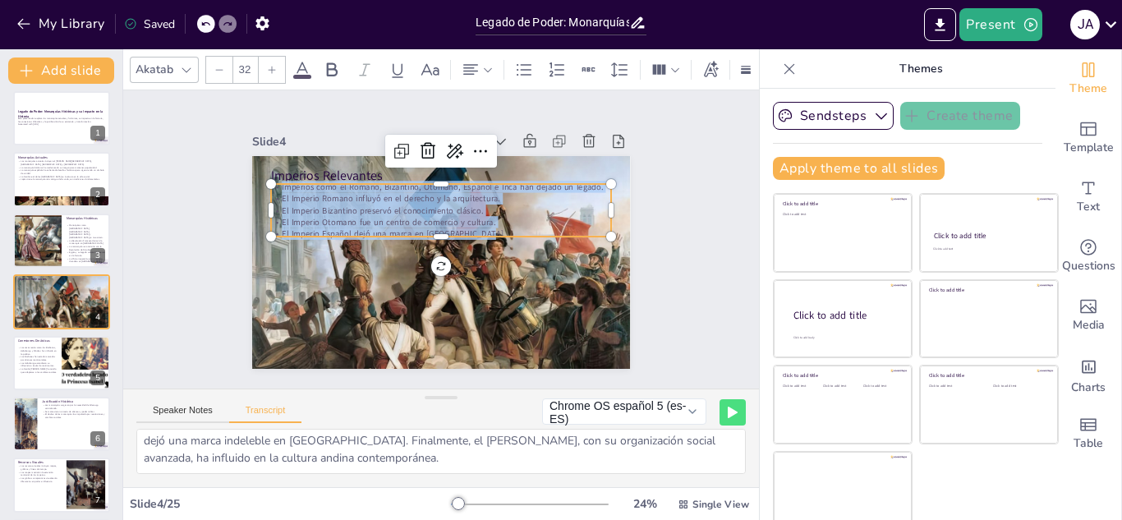
drag, startPoint x: 518, startPoint y: 223, endPoint x: 266, endPoint y: 182, distance: 255.4
click at [272, 182] on div "Imperios como el Romano, Bizantino, Otomano, Español e Inca han dejado un legad…" at bounding box center [444, 211] width 345 height 94
